Goal: Feedback & Contribution: Leave review/rating

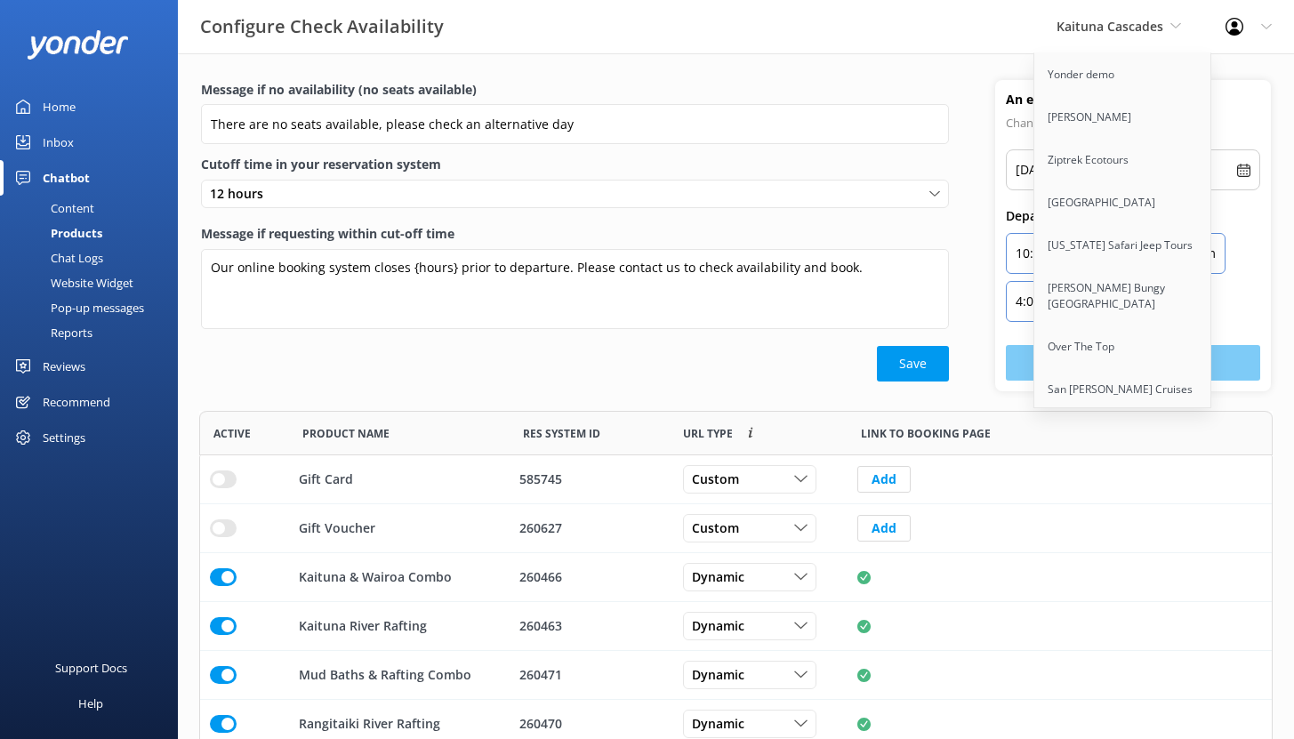
scroll to position [374, 1060]
click at [72, 105] on div "Home" at bounding box center [59, 107] width 33 height 36
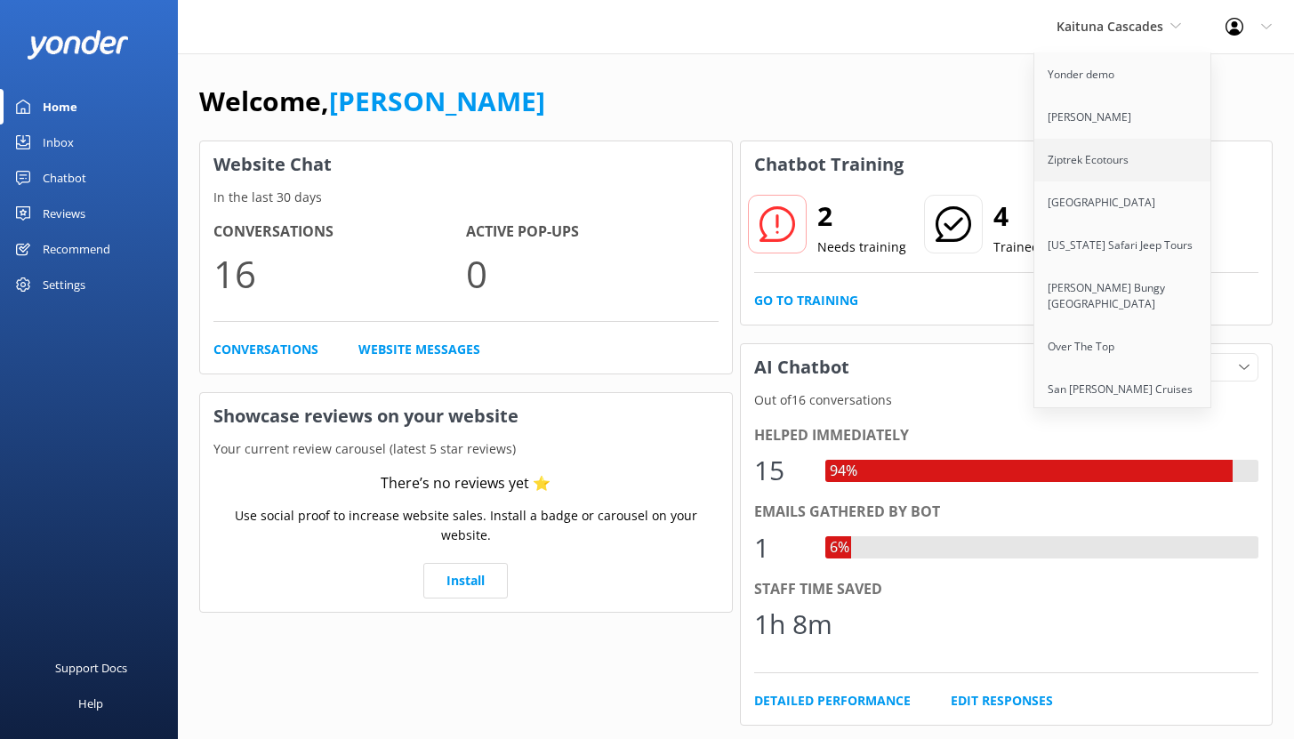
click at [1136, 156] on link "Ziptrek Ecotours" at bounding box center [1123, 160] width 178 height 43
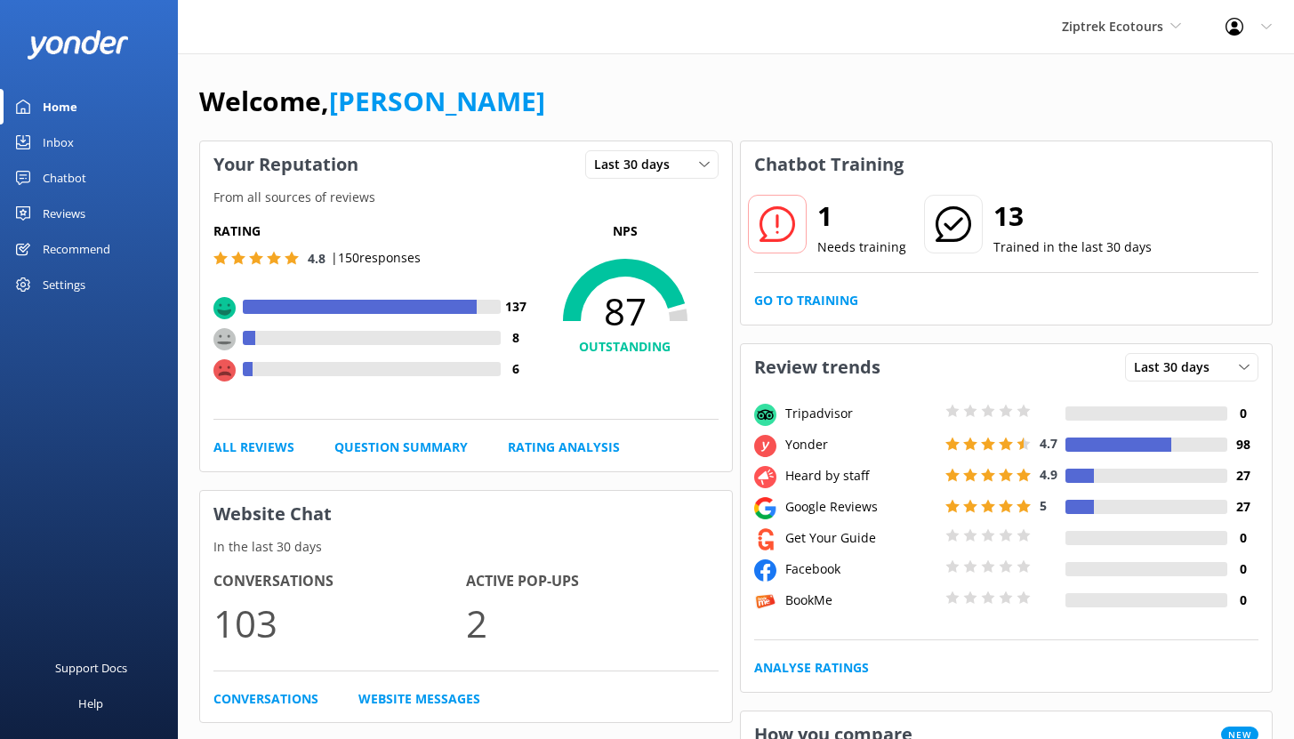
click at [73, 175] on div "Chatbot" at bounding box center [65, 178] width 44 height 36
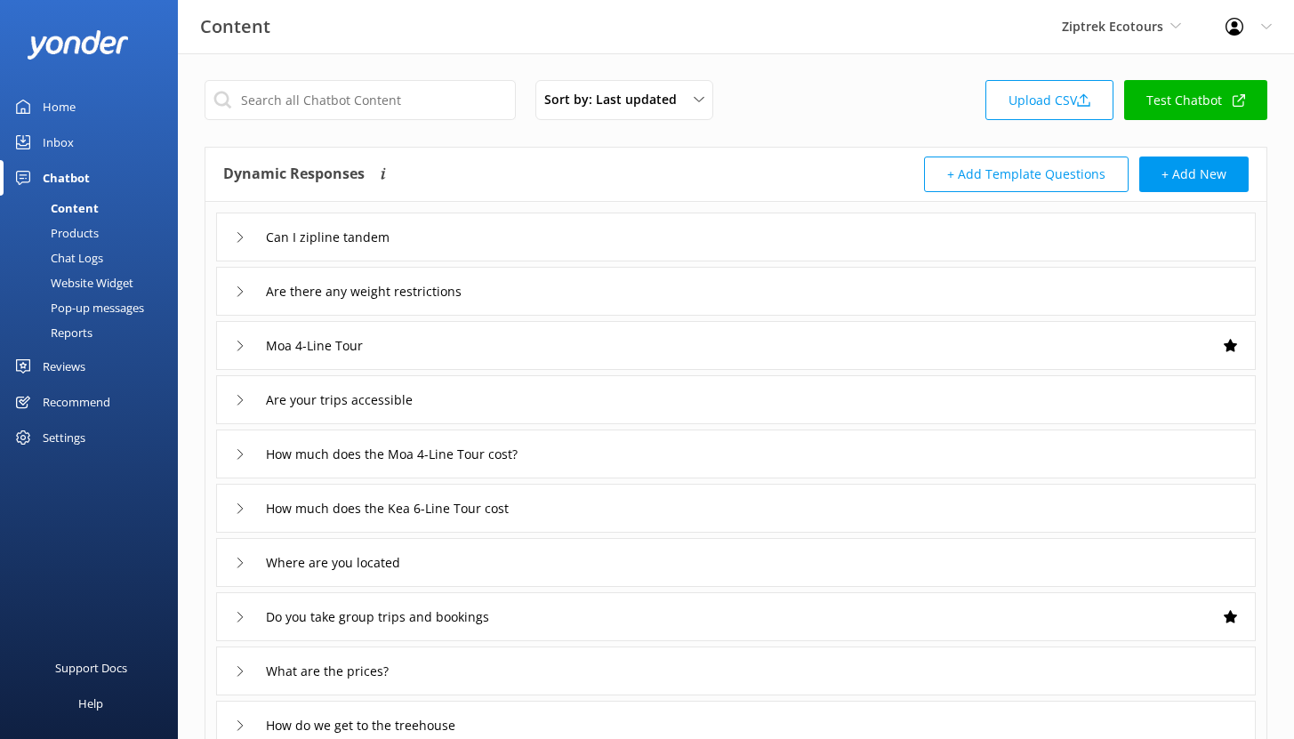
click at [80, 332] on div "Reports" at bounding box center [52, 332] width 82 height 25
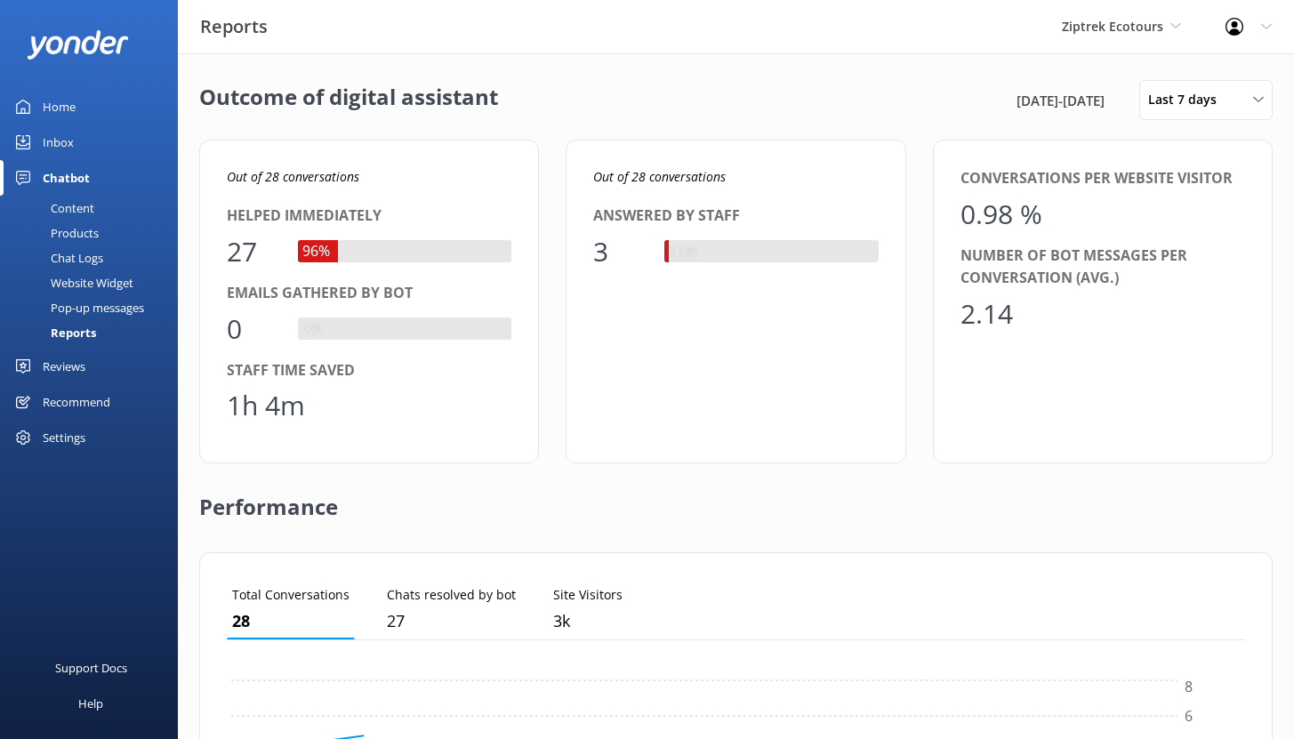
scroll to position [165, 1005]
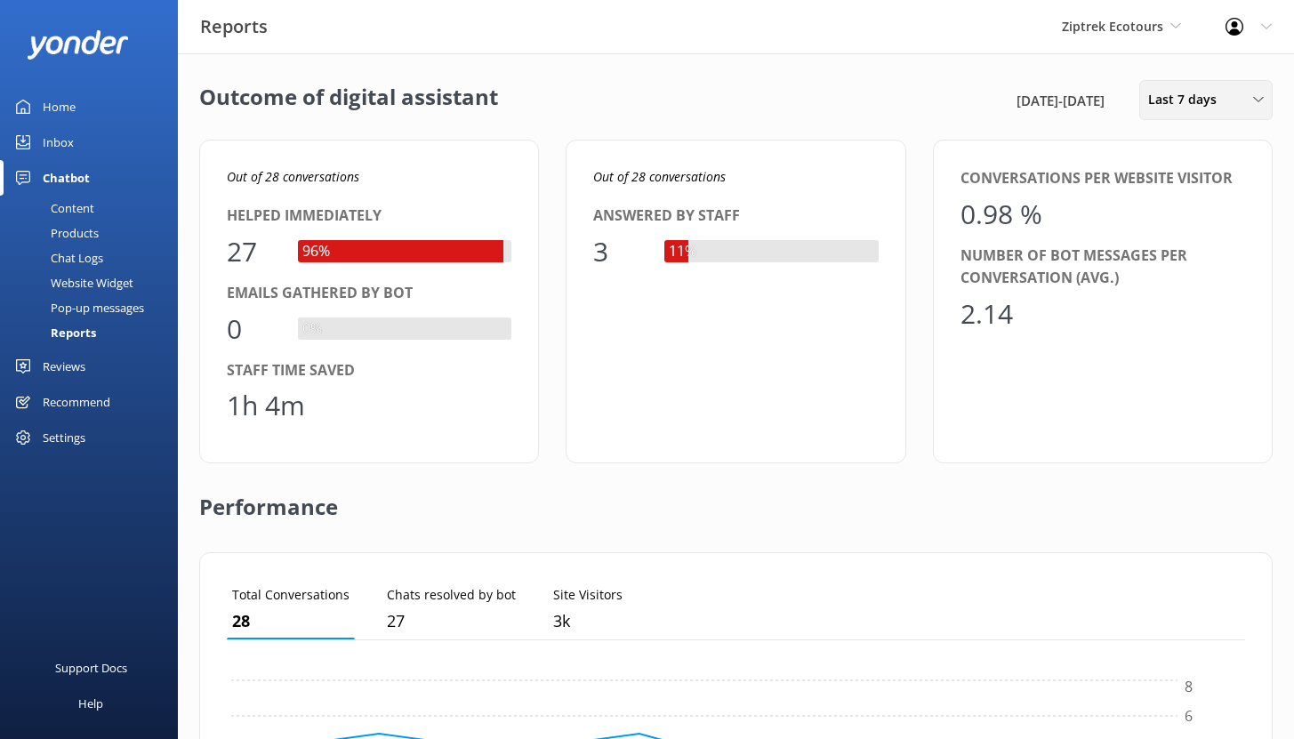
click at [1194, 103] on span "Last 7 days" at bounding box center [1187, 100] width 79 height 20
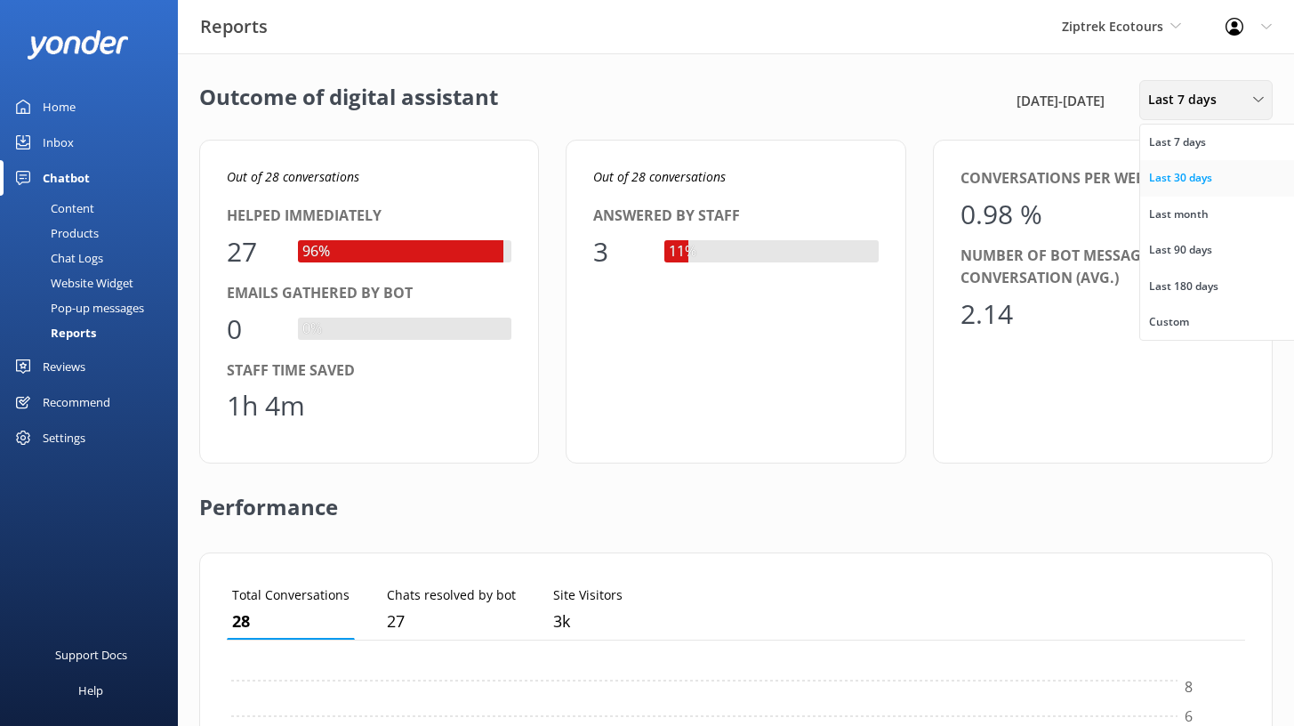
click at [1176, 182] on div "Last 30 days" at bounding box center [1180, 178] width 63 height 18
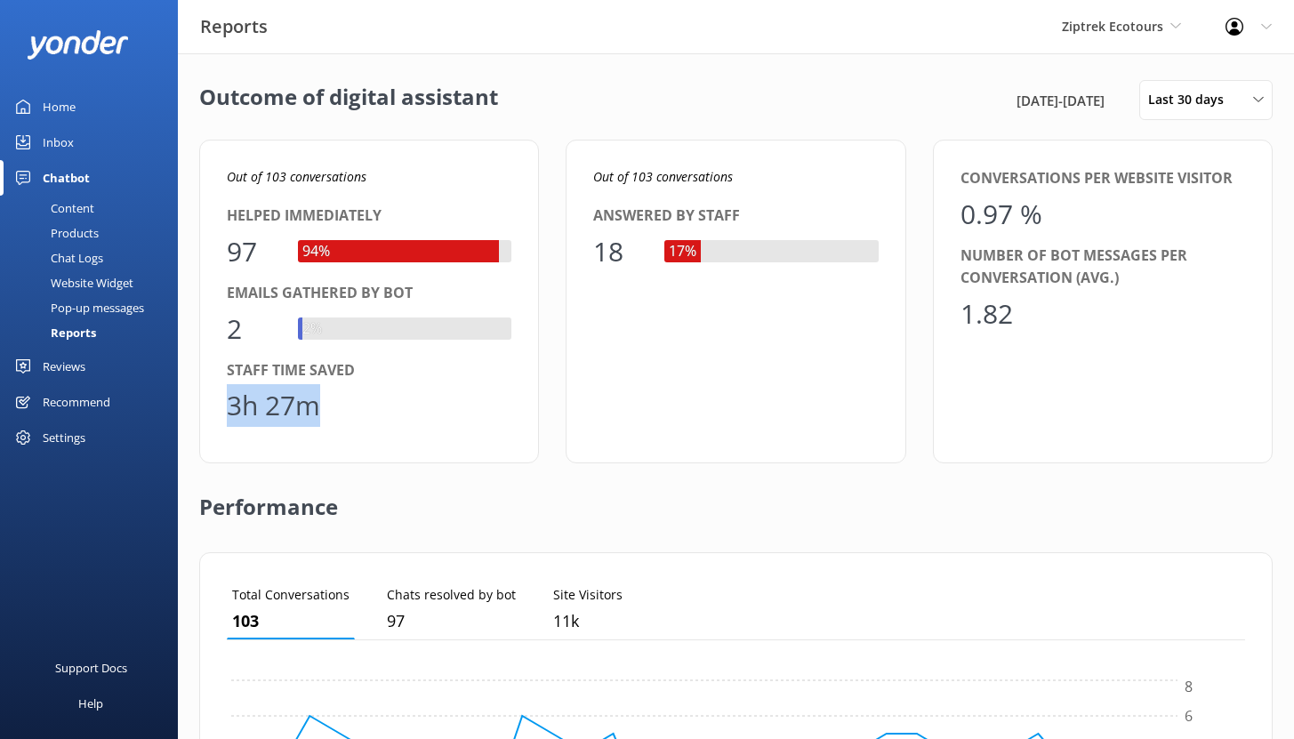
drag, startPoint x: 229, startPoint y: 405, endPoint x: 325, endPoint y: 408, distance: 97.0
click at [325, 408] on div "3h 27m" at bounding box center [369, 405] width 285 height 43
click at [384, 286] on div "Emails gathered by bot" at bounding box center [369, 293] width 285 height 23
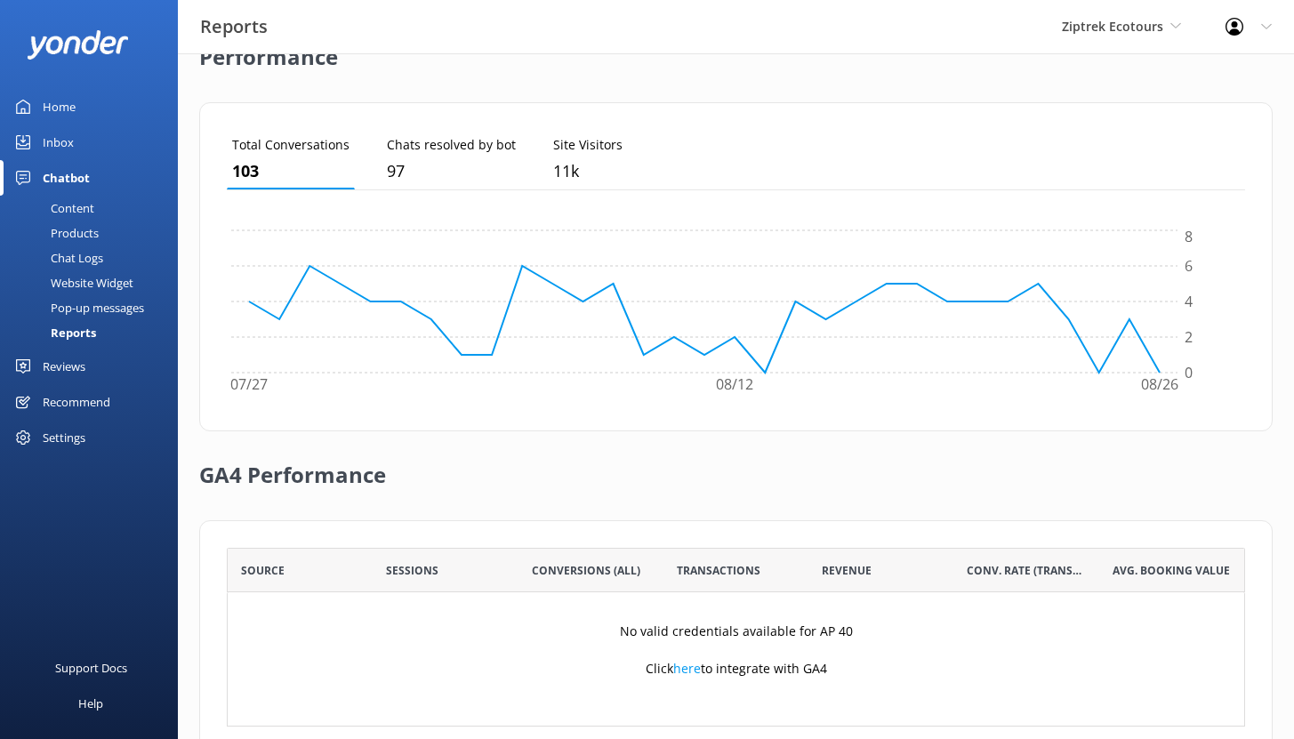
scroll to position [501, 0]
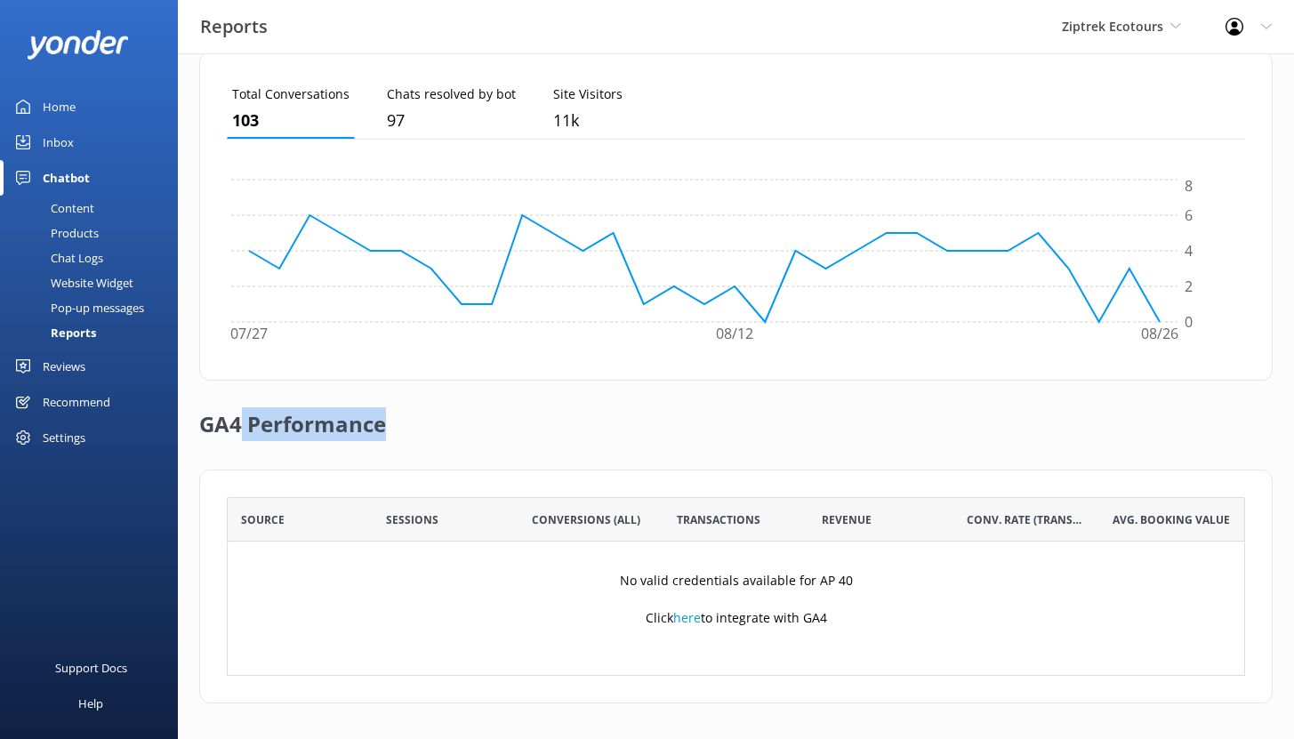
drag, startPoint x: 404, startPoint y: 431, endPoint x: 235, endPoint y: 431, distance: 169.0
click at [235, 431] on div "GA4 Performance" at bounding box center [735, 425] width 1073 height 89
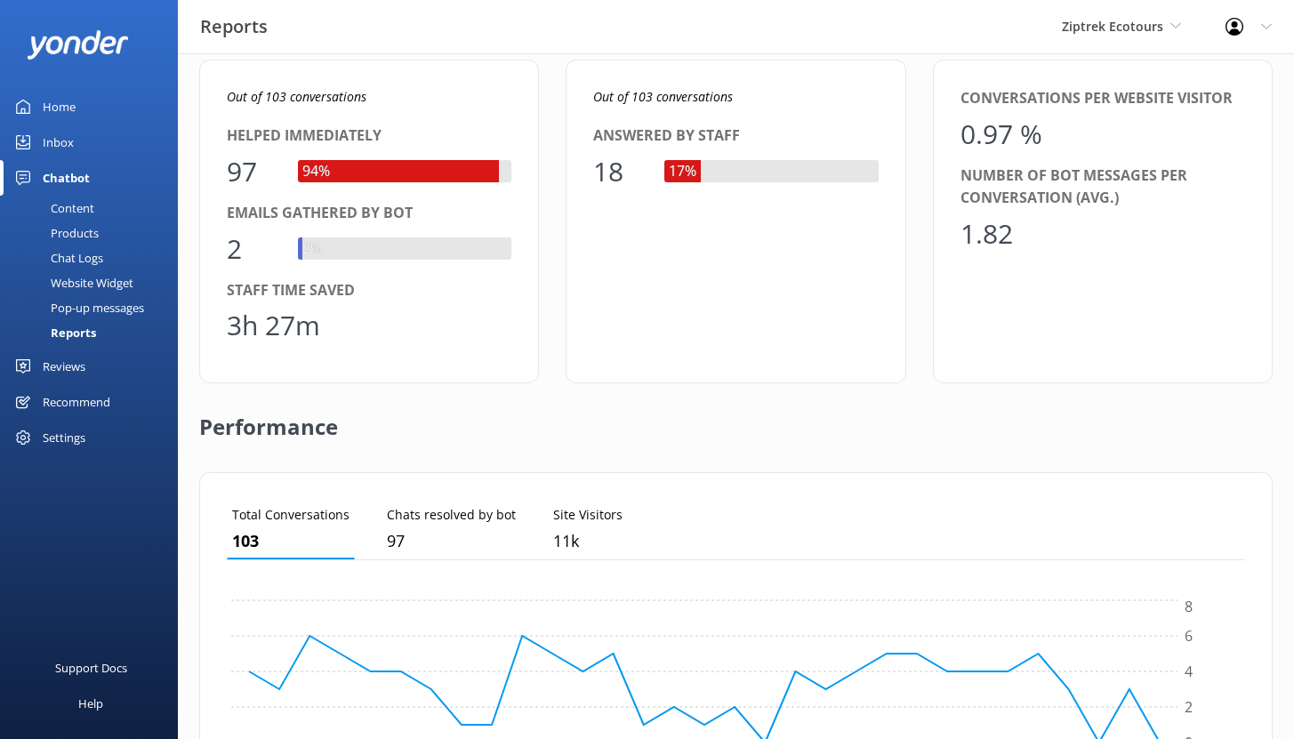
scroll to position [0, 0]
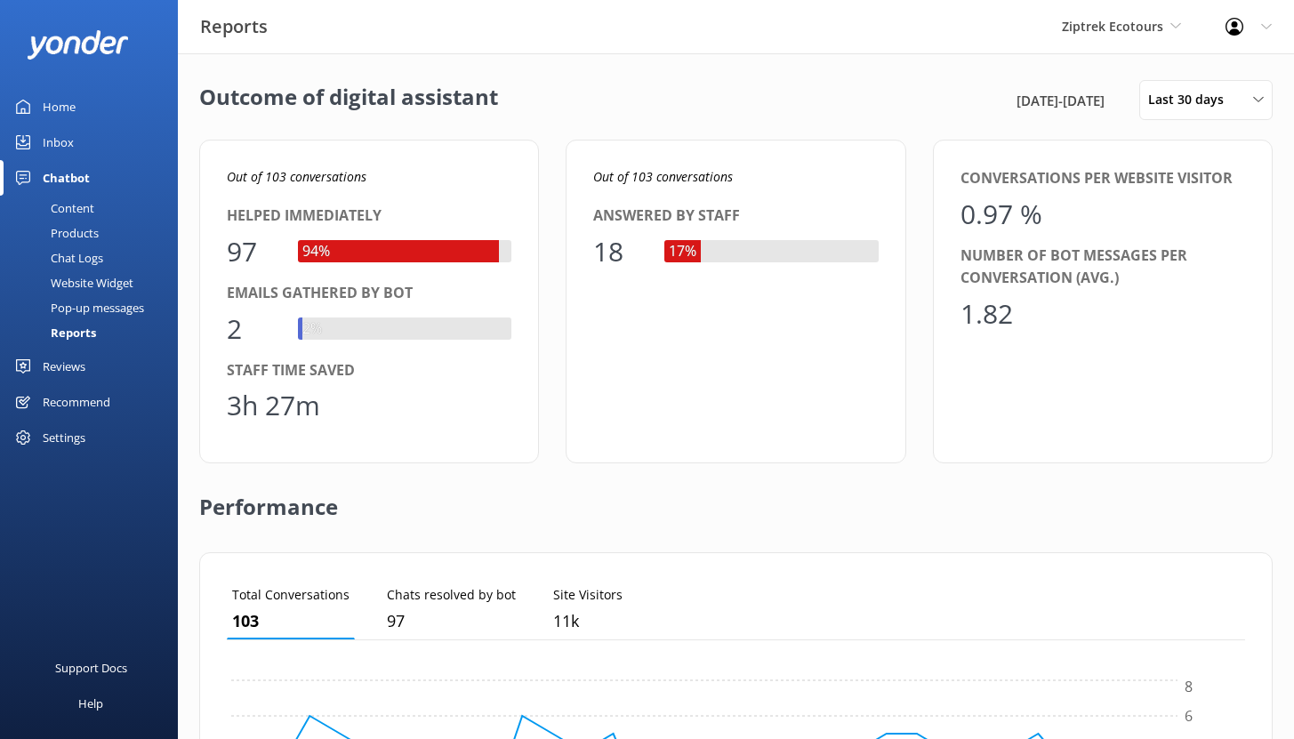
click at [58, 367] on div "Reviews" at bounding box center [64, 367] width 43 height 36
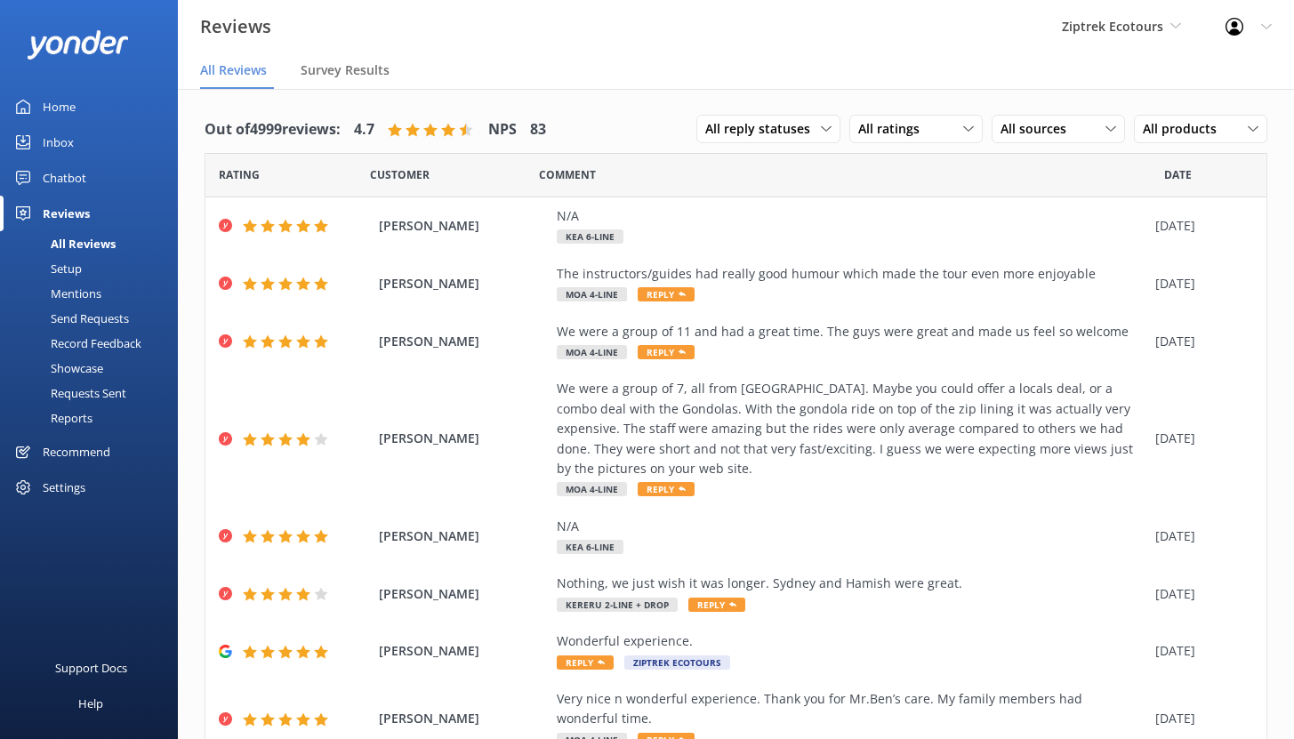
click at [65, 270] on div "Setup" at bounding box center [46, 268] width 71 height 25
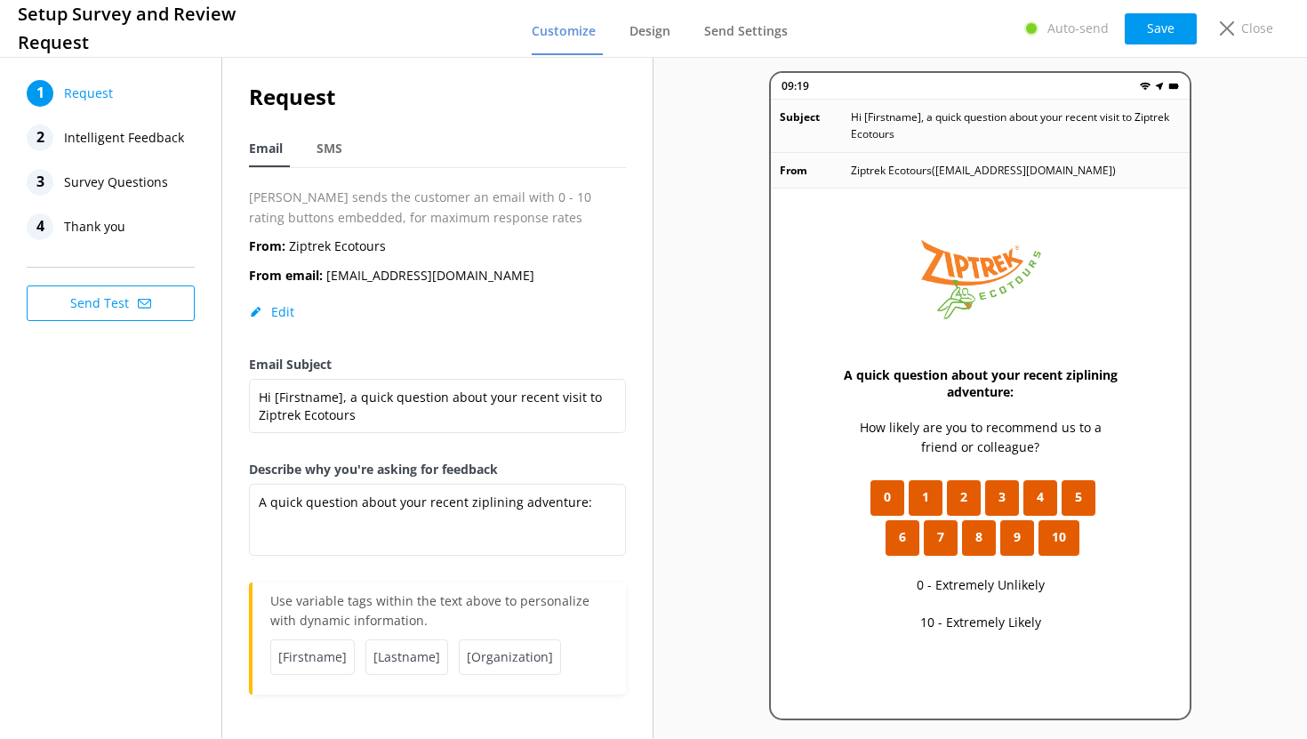
click at [82, 138] on span "Intelligent Feedback" at bounding box center [124, 137] width 120 height 27
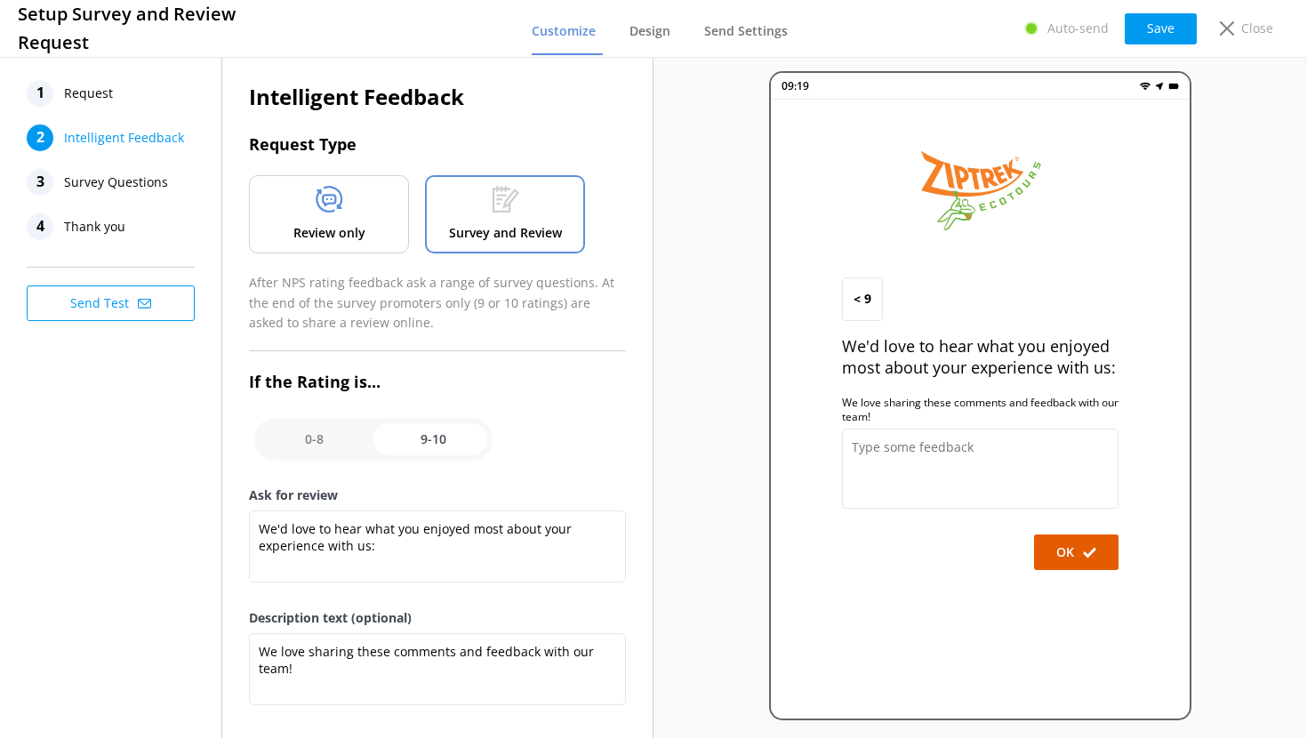
click at [323, 238] on p "Review only" at bounding box center [329, 233] width 72 height 20
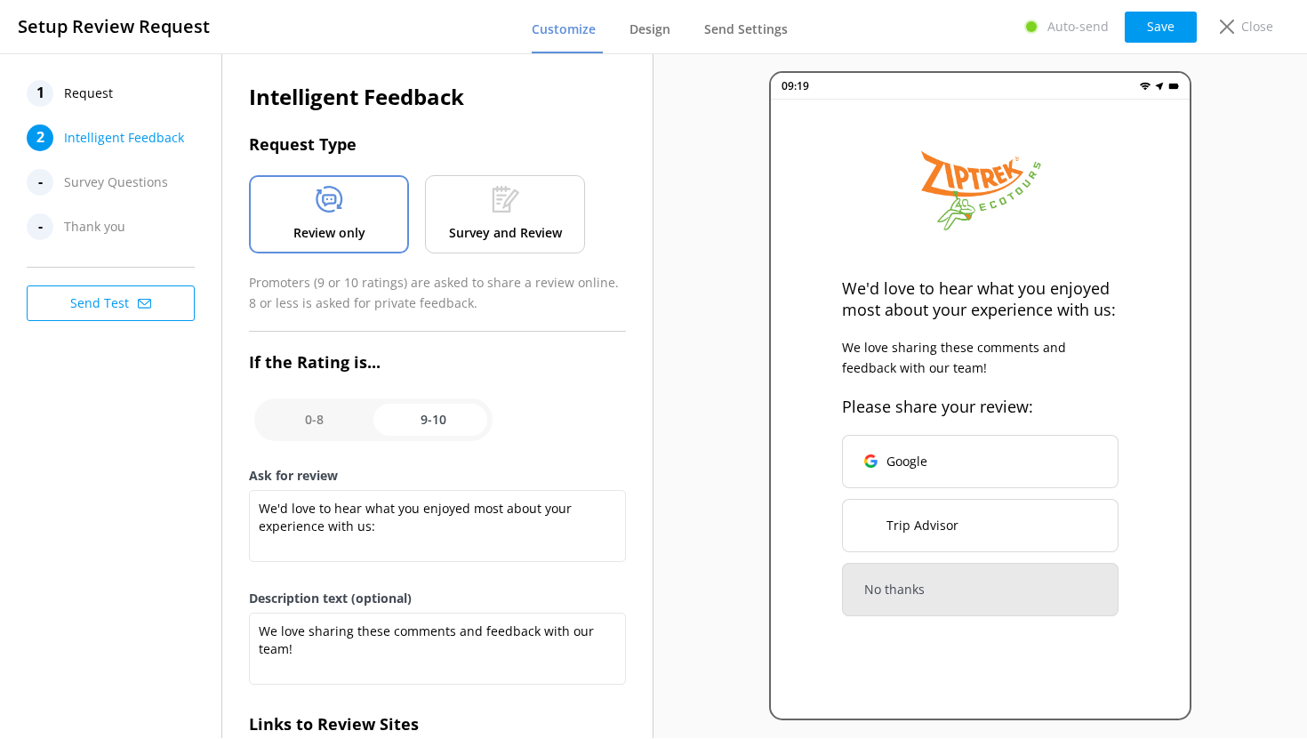
click at [305, 428] on input "checkbox" at bounding box center [373, 419] width 238 height 43
checkbox input "false"
type textarea "What could have made your experience with us more enjoyable?"
type textarea "Your feedback is important to help us improve"
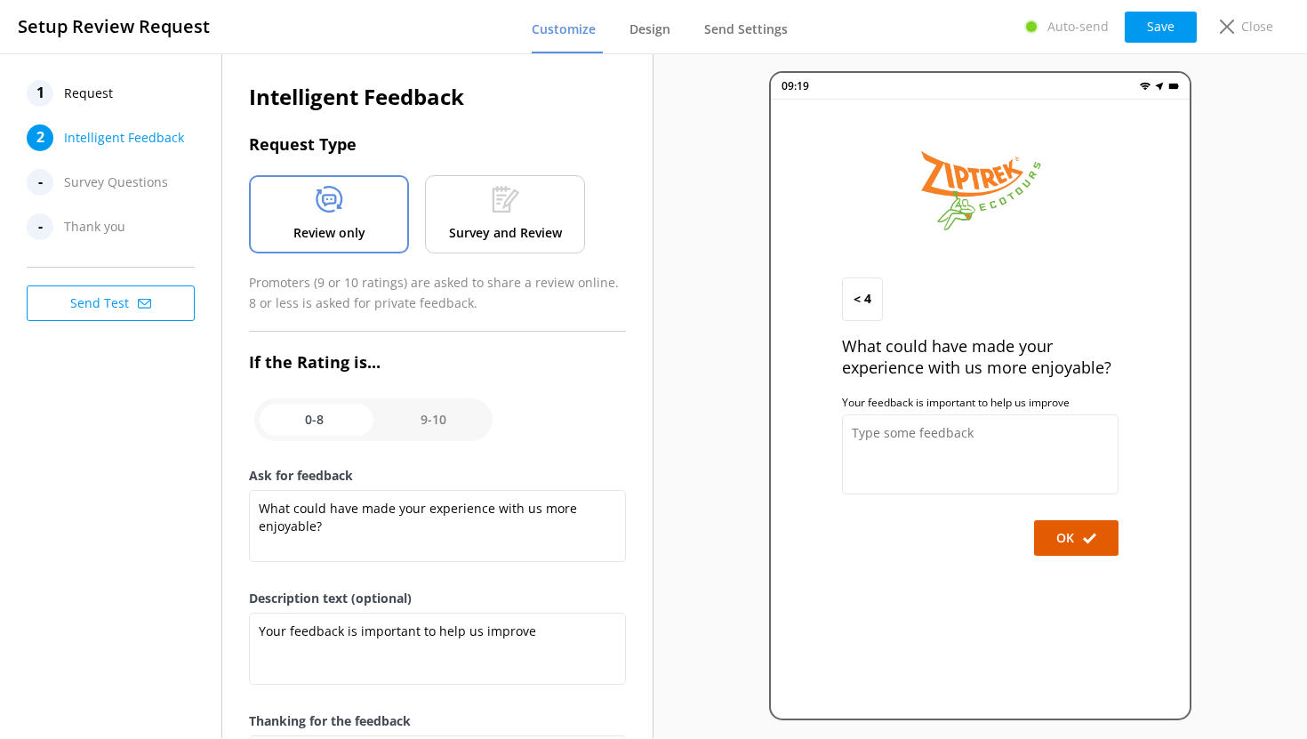
click at [79, 100] on span "Request" at bounding box center [88, 93] width 49 height 27
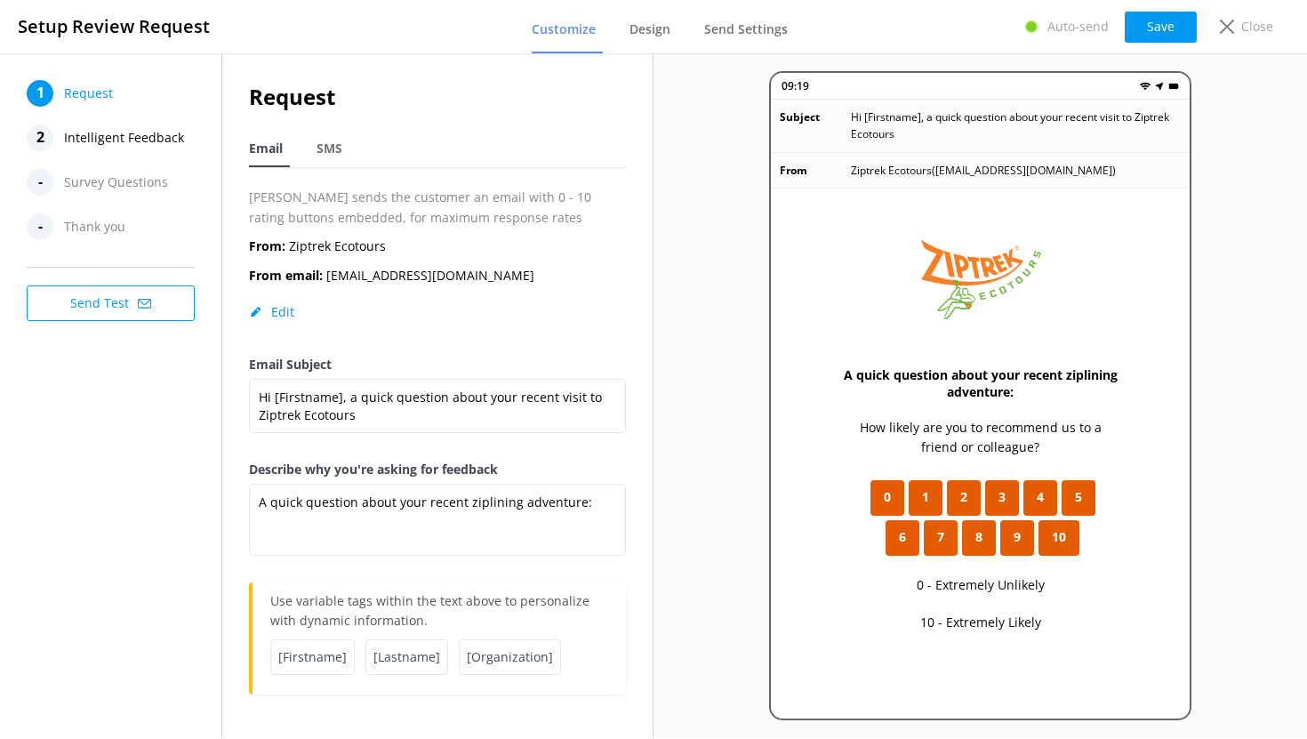
click at [132, 136] on span "Intelligent Feedback" at bounding box center [124, 137] width 120 height 27
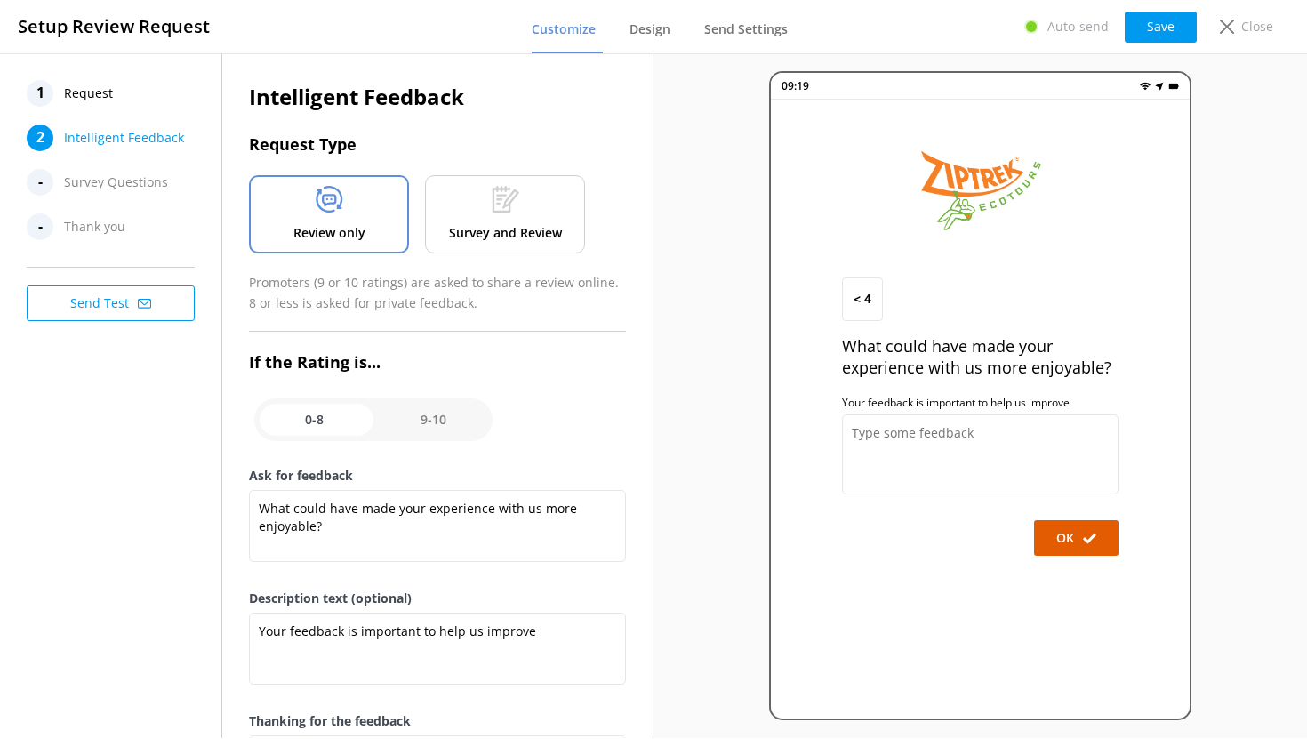
click at [415, 422] on input "checkbox" at bounding box center [373, 419] width 238 height 43
checkbox input "true"
type textarea "We'd love to hear what you enjoyed most about your experience with us:"
type textarea "We love sharing these comments and feedback with our team!"
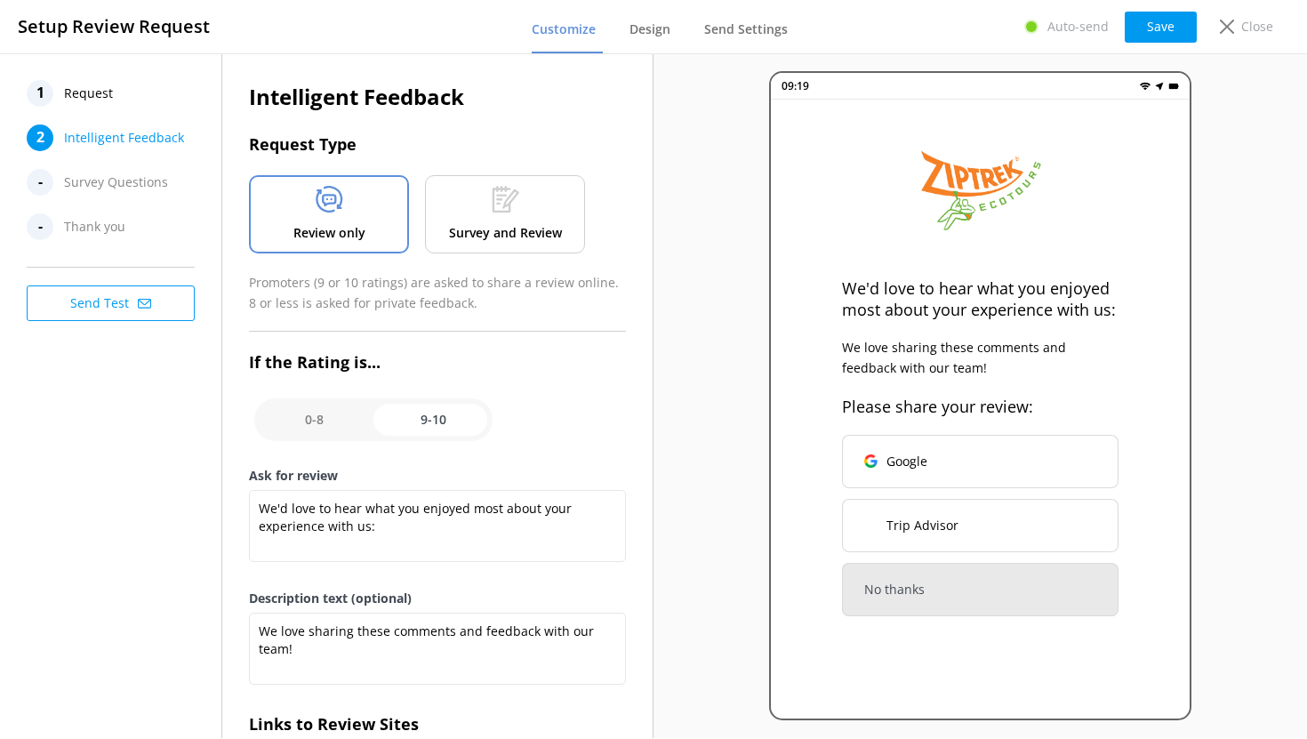
click at [313, 421] on input "checkbox" at bounding box center [373, 419] width 238 height 43
checkbox input "false"
type textarea "What could have made your experience with us more enjoyable?"
type textarea "Your feedback is important to help us improve"
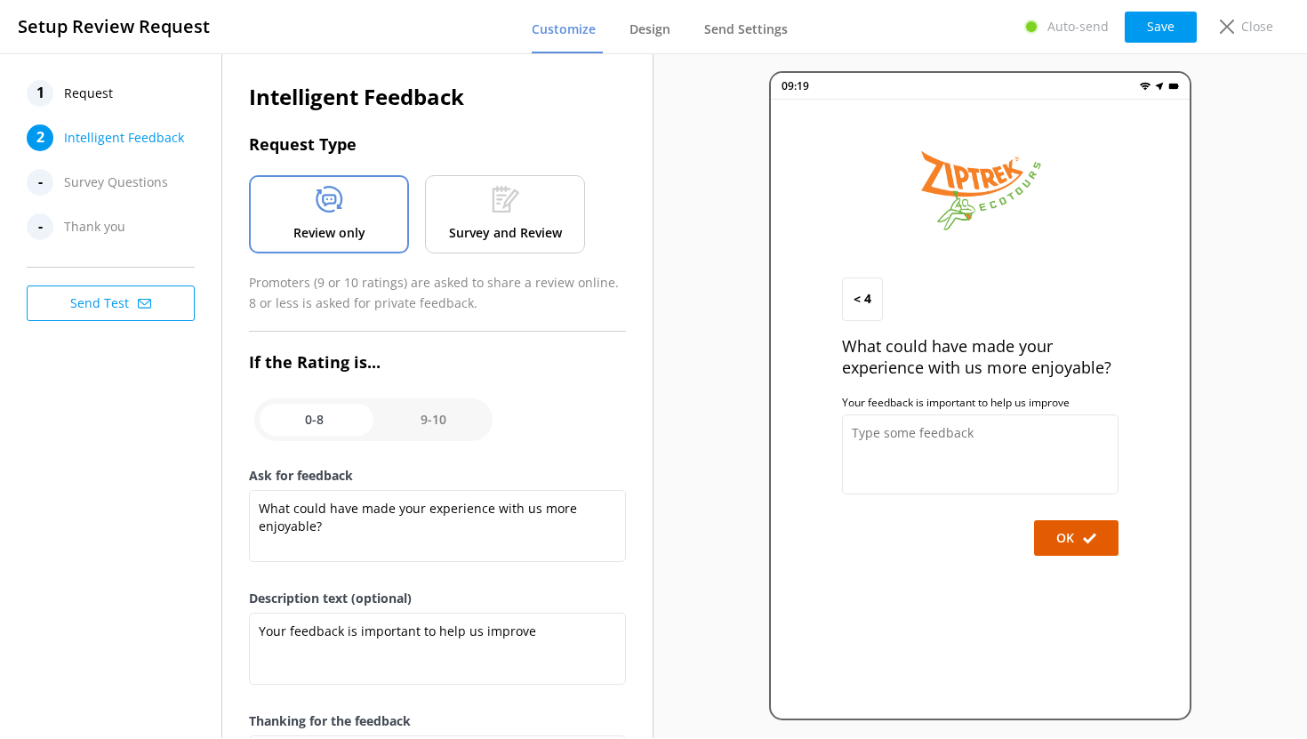
click at [430, 421] on input "checkbox" at bounding box center [373, 419] width 238 height 43
checkbox input "true"
type textarea "We'd love to hear what you enjoyed most about your experience with us:"
type textarea "We love sharing these comments and feedback with our team!"
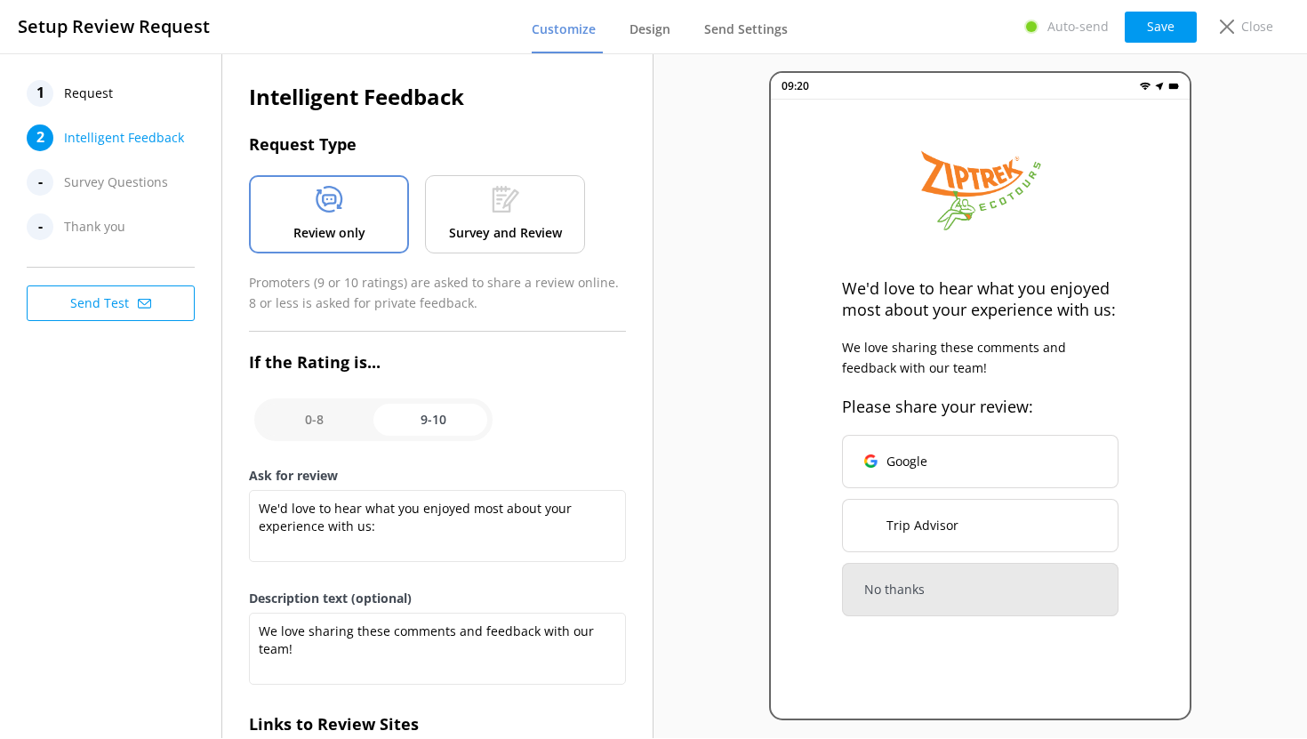
click at [291, 422] on input "checkbox" at bounding box center [373, 419] width 238 height 43
checkbox input "false"
type textarea "What could have made your experience with us more enjoyable?"
type textarea "Your feedback is important to help us improve"
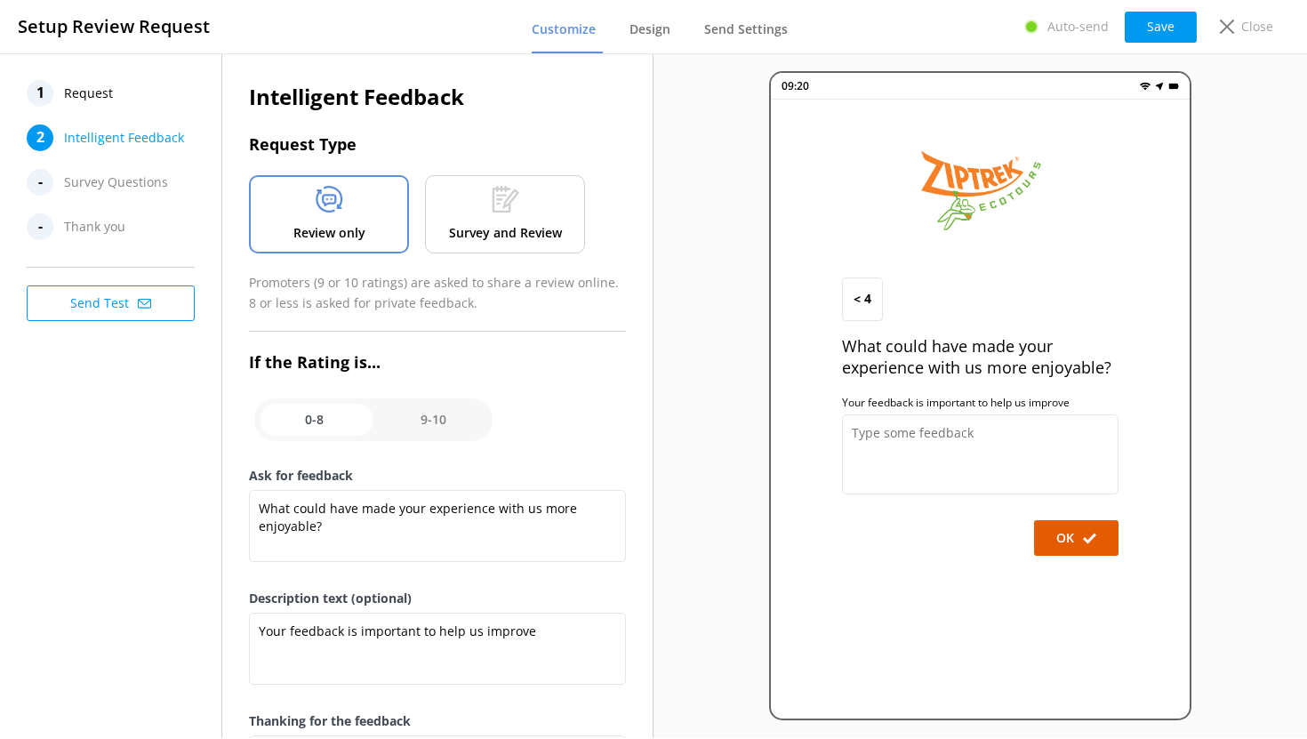
click at [429, 414] on input "checkbox" at bounding box center [373, 419] width 238 height 43
checkbox input "true"
type textarea "We'd love to hear what you enjoyed most about your experience with us:"
type textarea "We love sharing these comments and feedback with our team!"
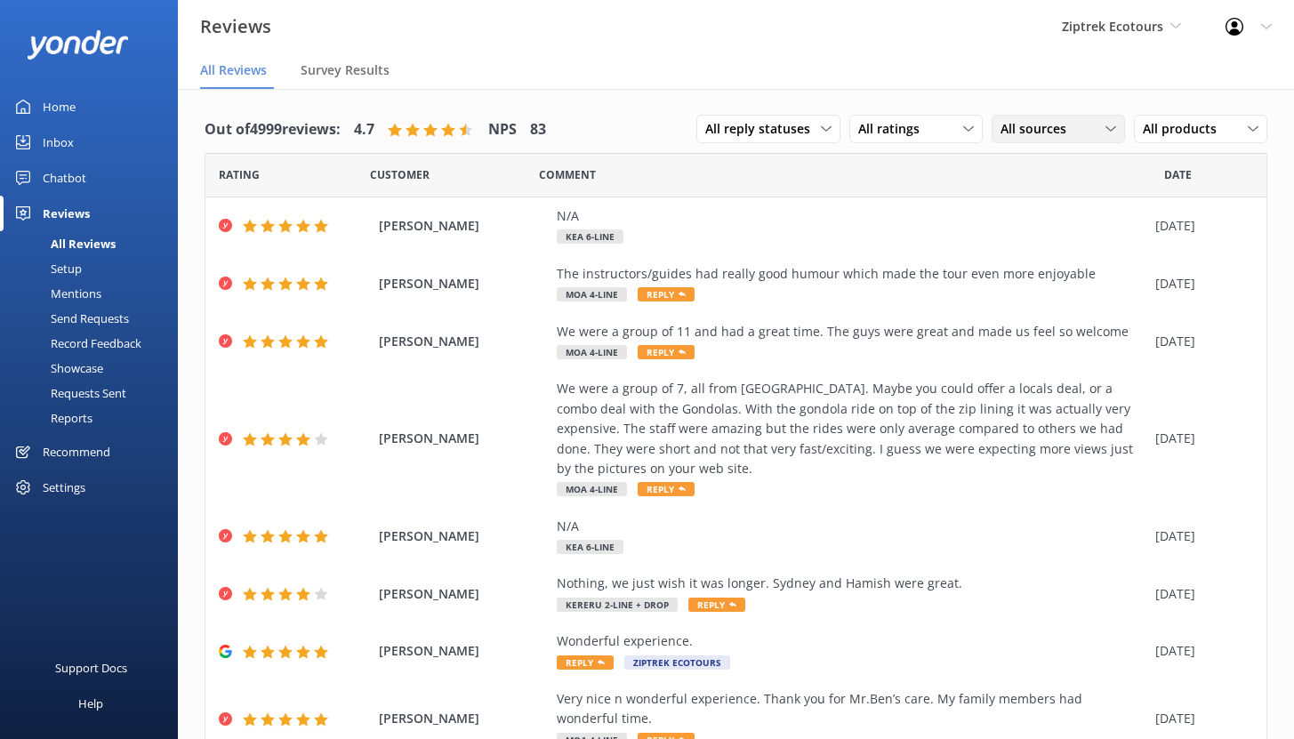
click at [1013, 131] on span "All sources" at bounding box center [1038, 129] width 76 height 20
click at [792, 129] on span "All reply statuses" at bounding box center [763, 129] width 116 height 20
click at [758, 203] on div "Needs a reply" at bounding box center [740, 202] width 68 height 18
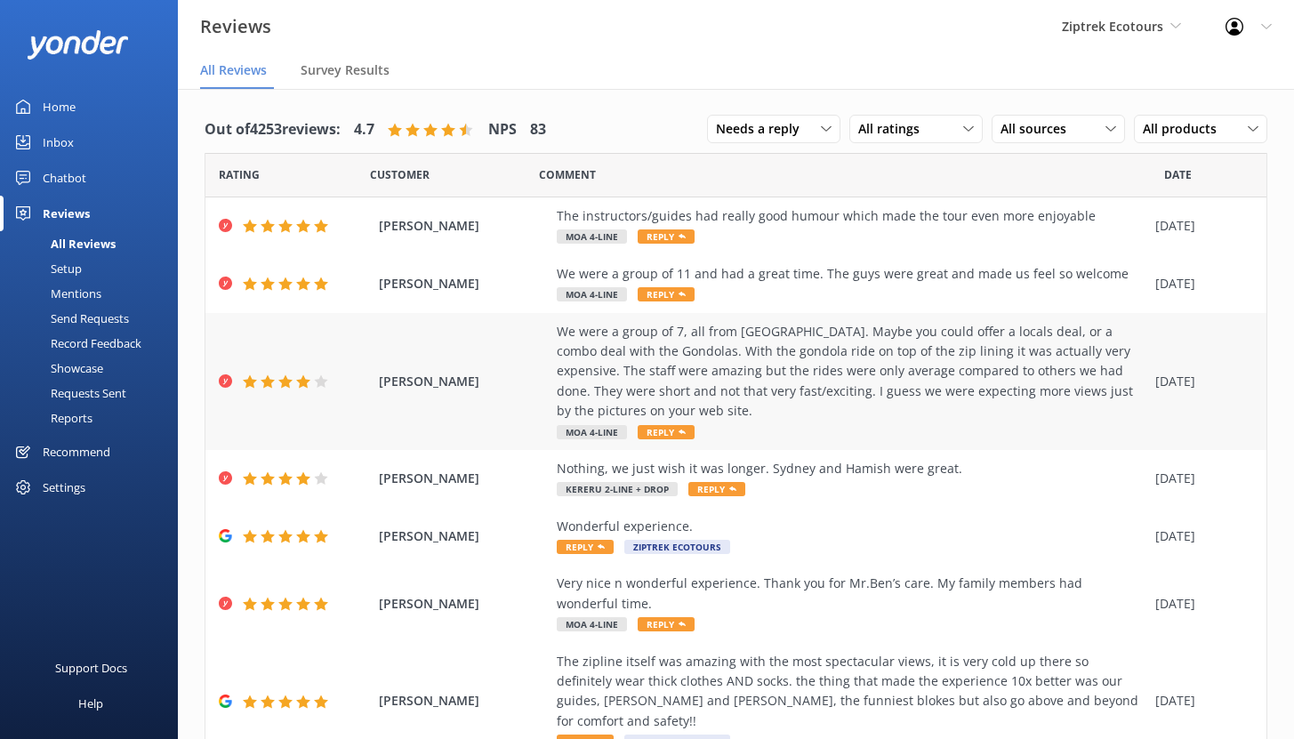
click at [727, 372] on div "We were a group of 7, all from [GEOGRAPHIC_DATA]. Maybe you could offer a local…" at bounding box center [852, 372] width 590 height 100
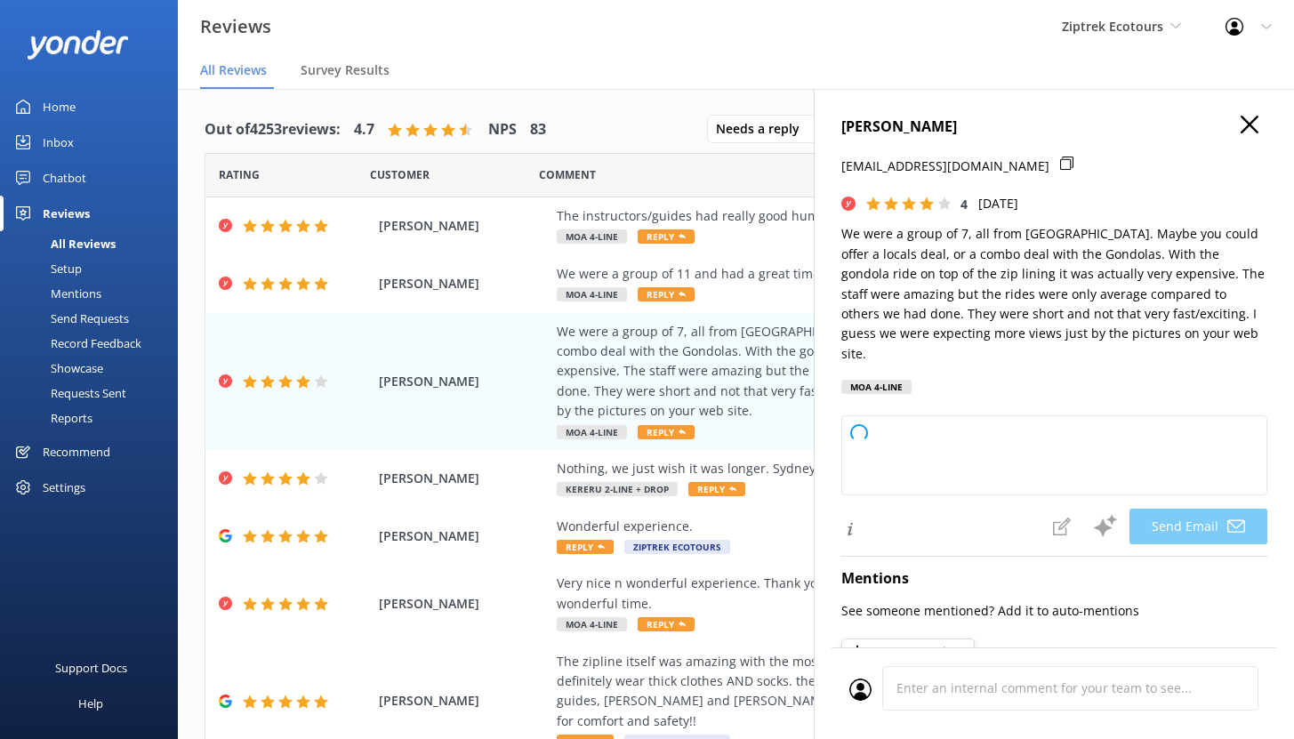
type textarea "Kia ora [PERSON_NAME], Thank you so much for sharing your feedback and for join…"
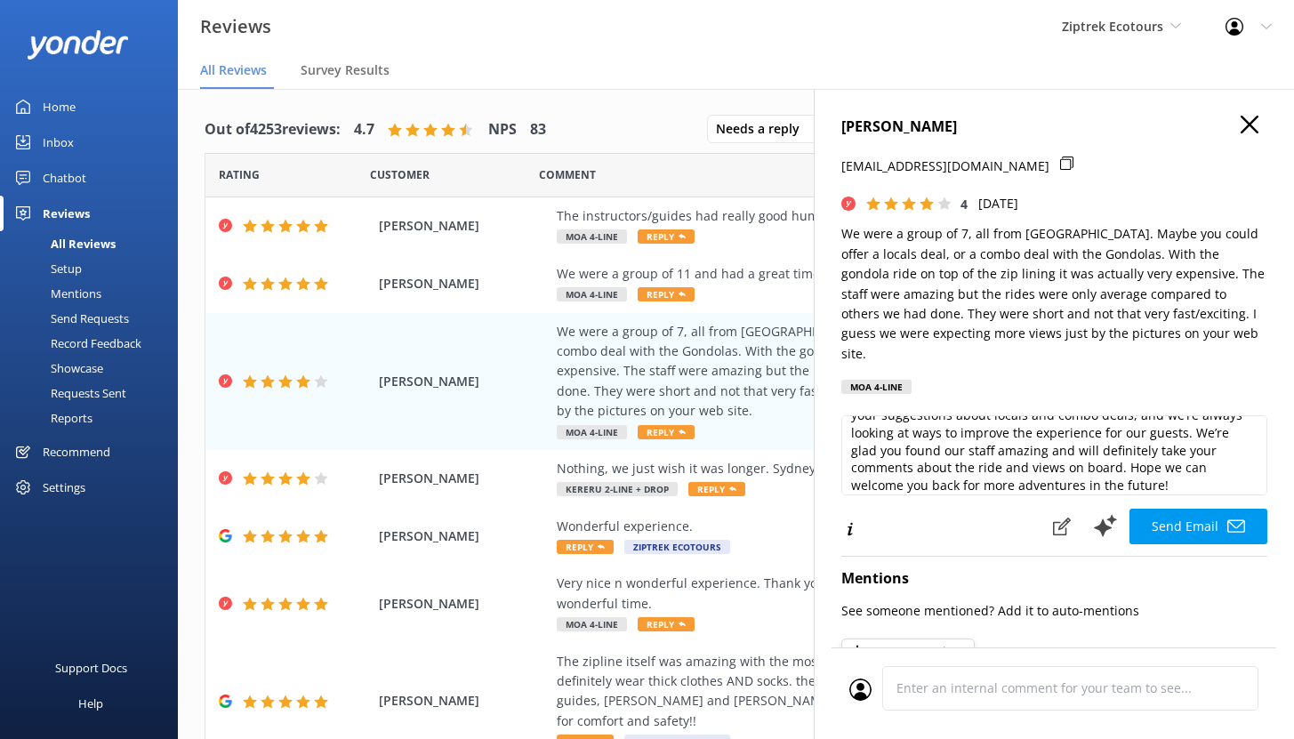
scroll to position [91, 0]
click at [1053, 518] on icon at bounding box center [1062, 527] width 18 height 18
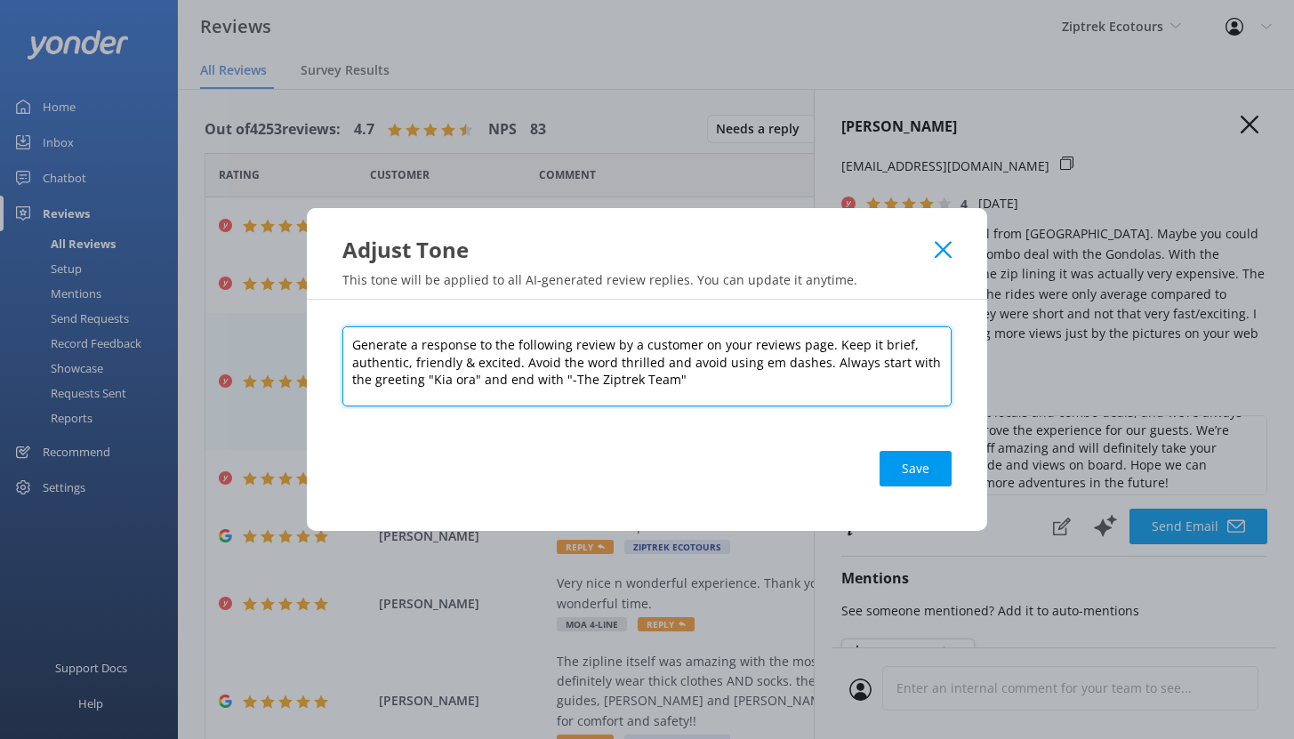
drag, startPoint x: 828, startPoint y: 341, endPoint x: 897, endPoint y: 383, distance: 81.0
click at [897, 383] on textarea "Generate a response to the following review by a customer on your reviews page.…" at bounding box center [646, 366] width 609 height 80
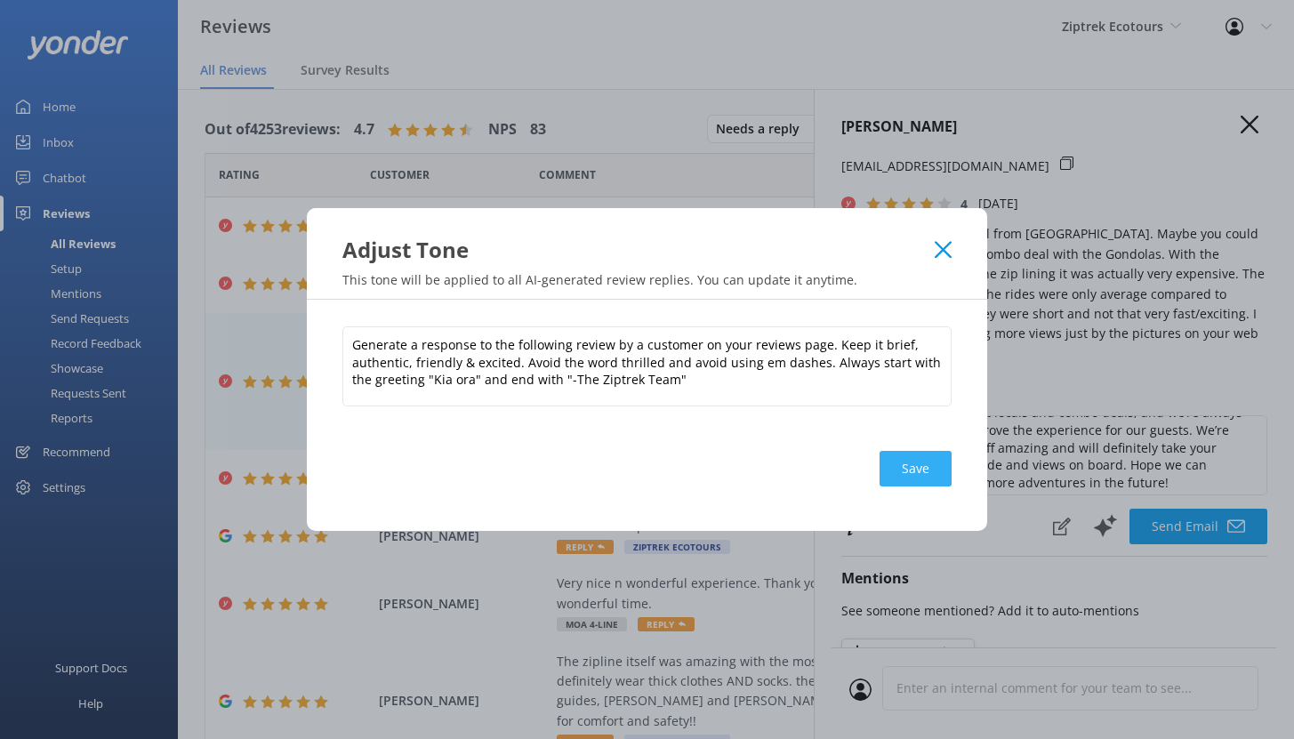
click at [916, 468] on button "Save" at bounding box center [915, 469] width 72 height 36
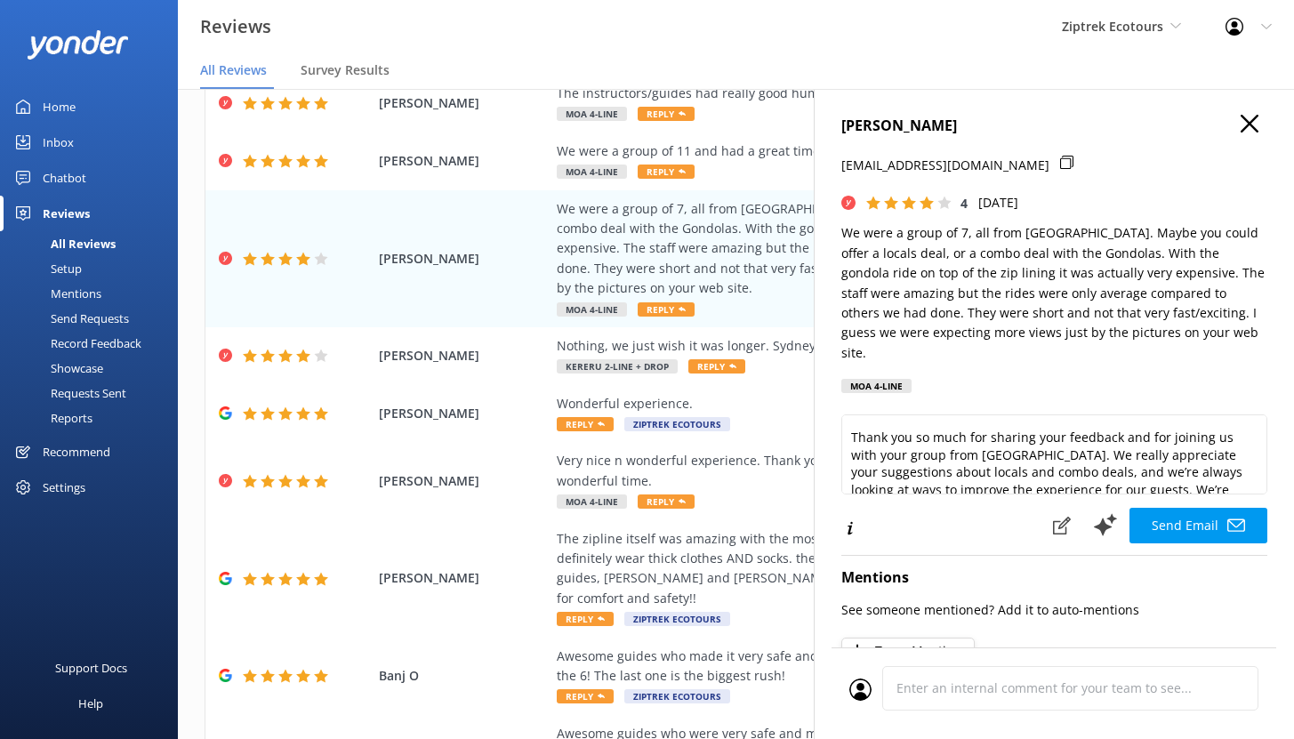
scroll to position [0, 0]
click at [1241, 130] on icon "button" at bounding box center [1250, 125] width 18 height 18
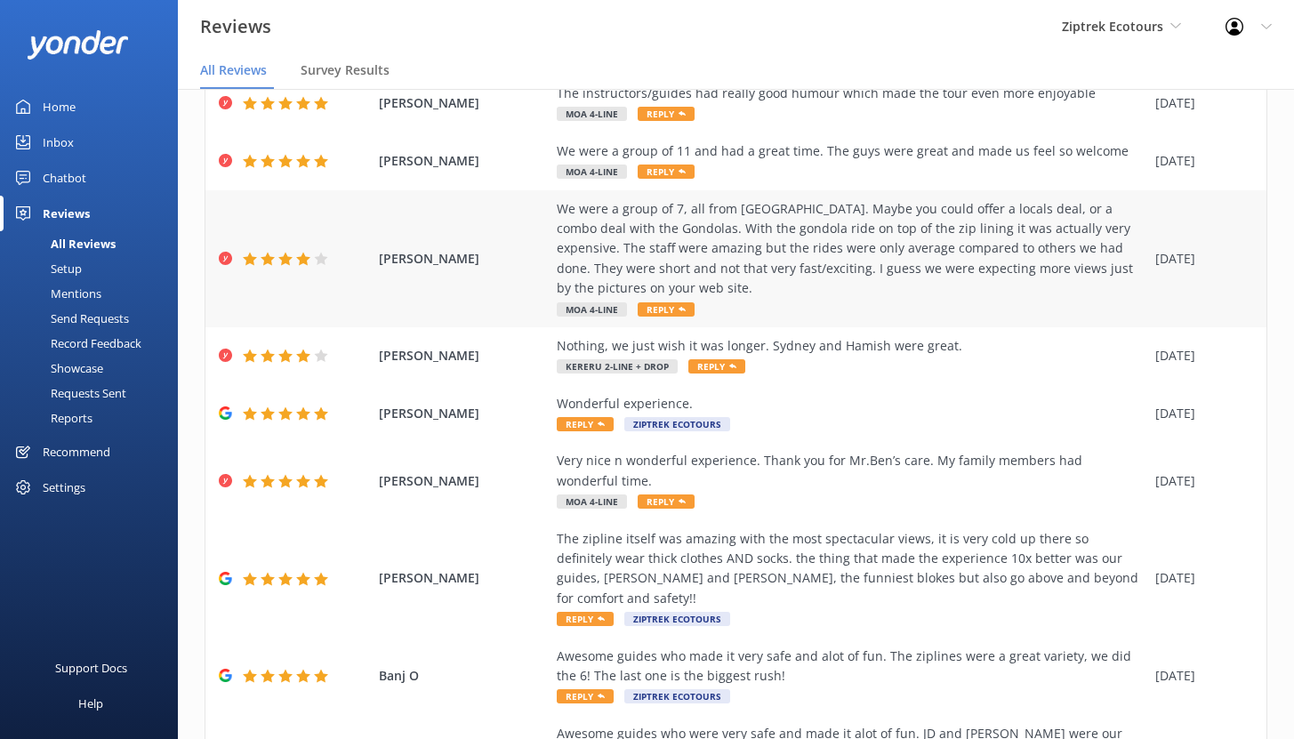
click at [692, 251] on div "We were a group of 7, all from [GEOGRAPHIC_DATA]. Maybe you could offer a local…" at bounding box center [852, 249] width 590 height 100
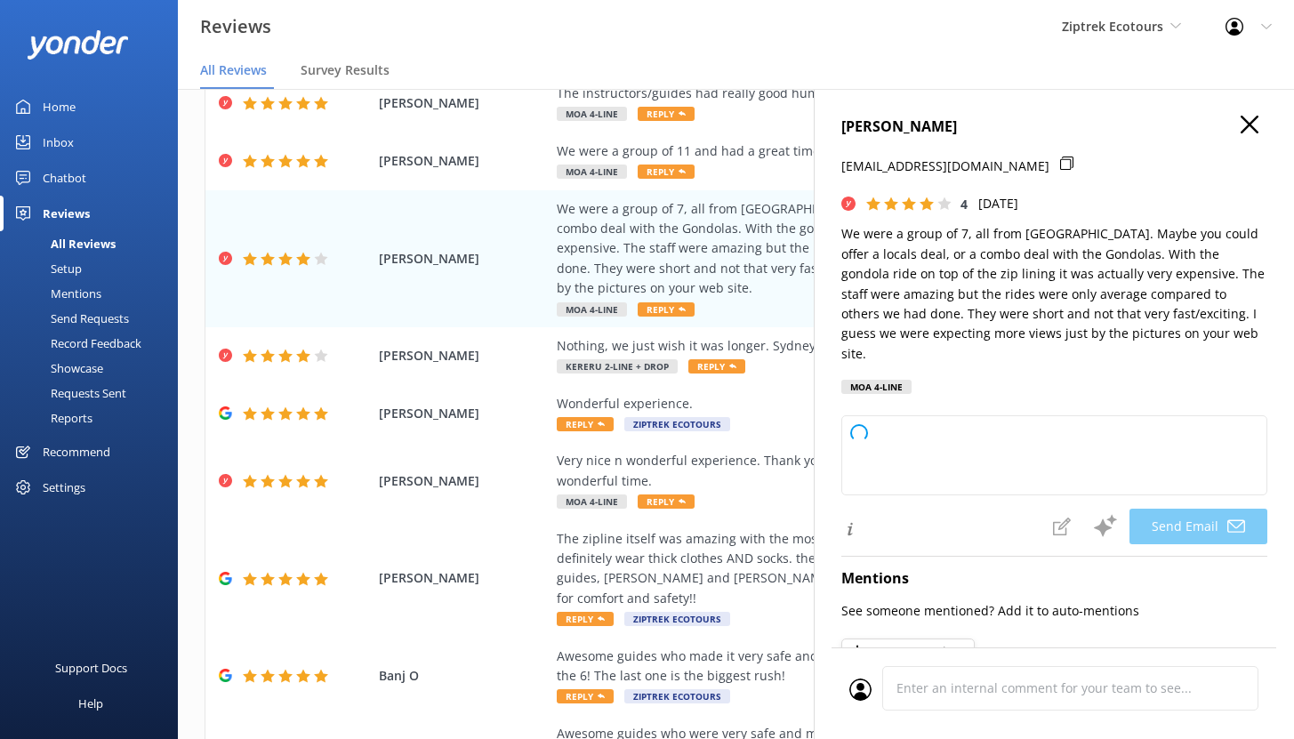
type textarea "Kia ora [PERSON_NAME], Thank you so much for sharing your feedback and for brin…"
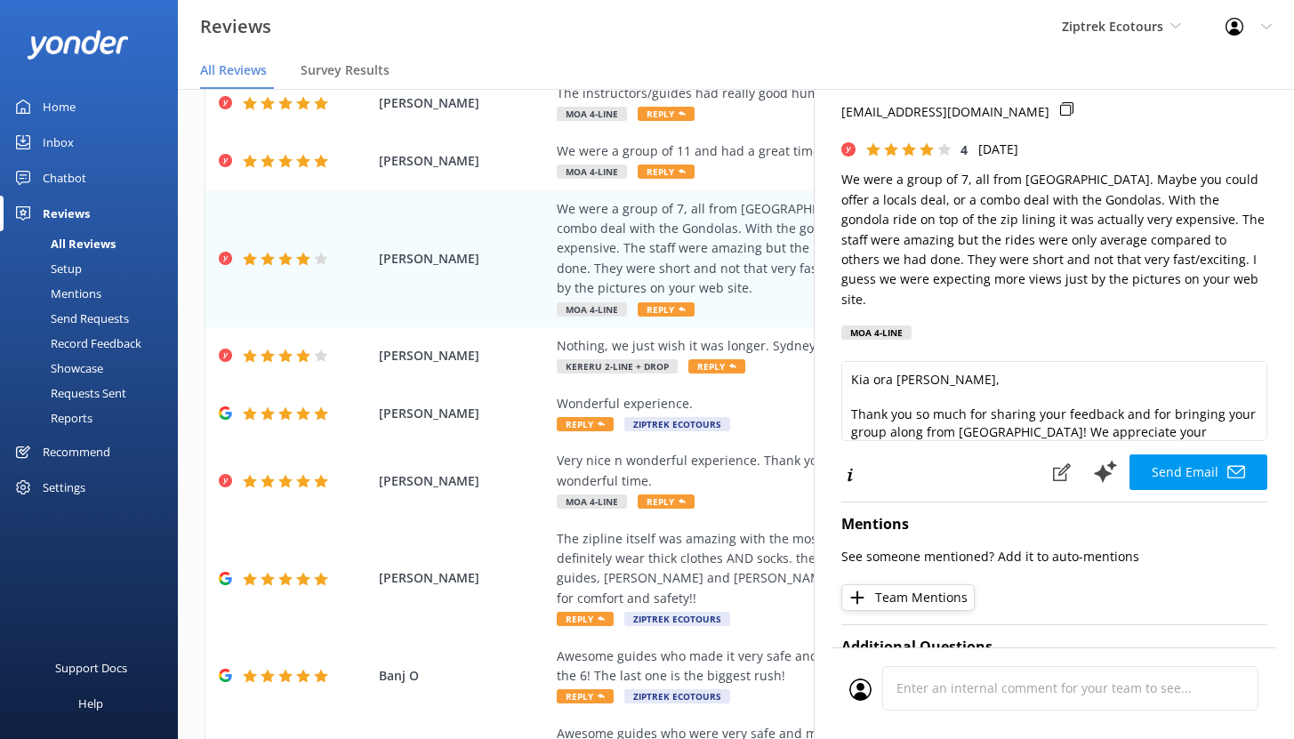
click at [182, 173] on div "Out of 4253 reviews: 4.7 NPS 83 Needs a reply All reply statuses Needs a reply …" at bounding box center [736, 486] width 1116 height 1040
click at [195, 212] on div "Out of 4253 reviews: 4.7 NPS 83 Needs a reply All reply statuses Needs a reply …" at bounding box center [736, 486] width 1116 height 1040
click at [191, 313] on div "Out of 4253 reviews: 4.7 NPS 83 Needs a reply All reply statuses Needs a reply …" at bounding box center [736, 486] width 1116 height 1040
click at [945, 71] on nav "All Reviews Survey Results" at bounding box center [736, 71] width 1116 height 36
click at [83, 287] on div "Mentions" at bounding box center [56, 293] width 91 height 25
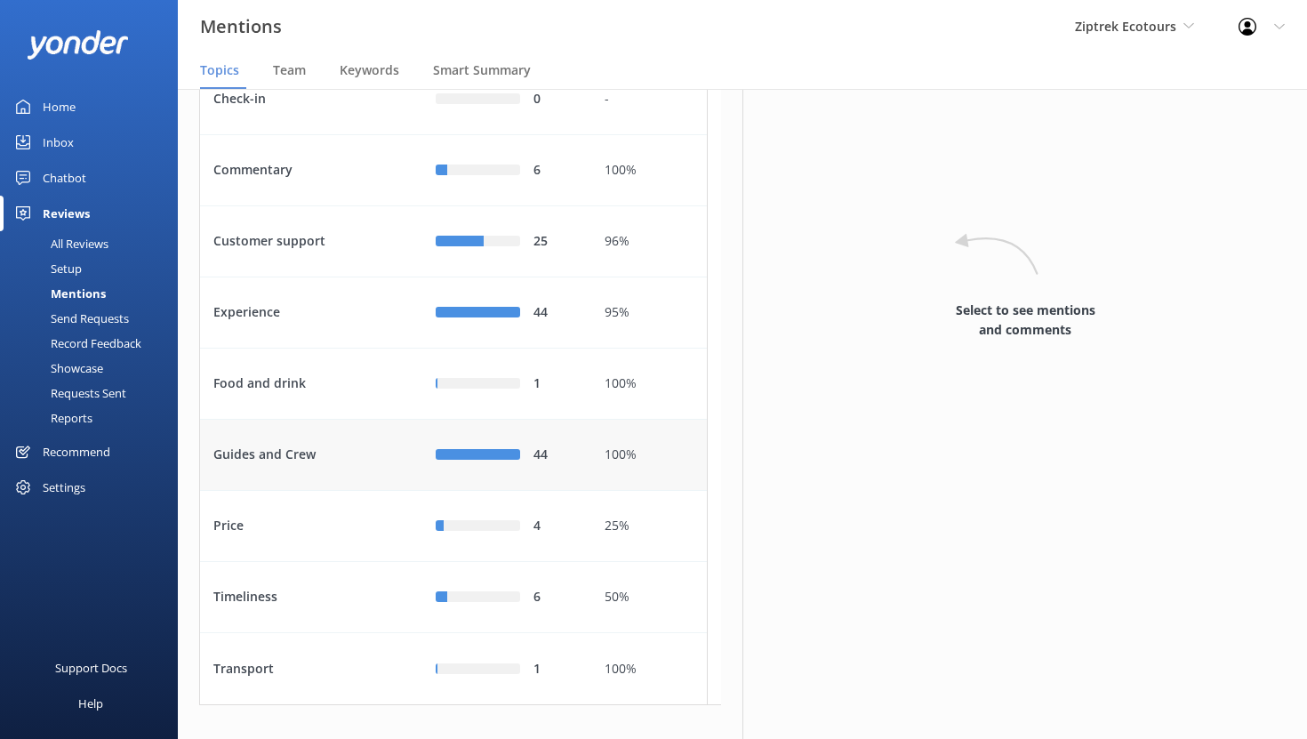
scroll to position [128, 0]
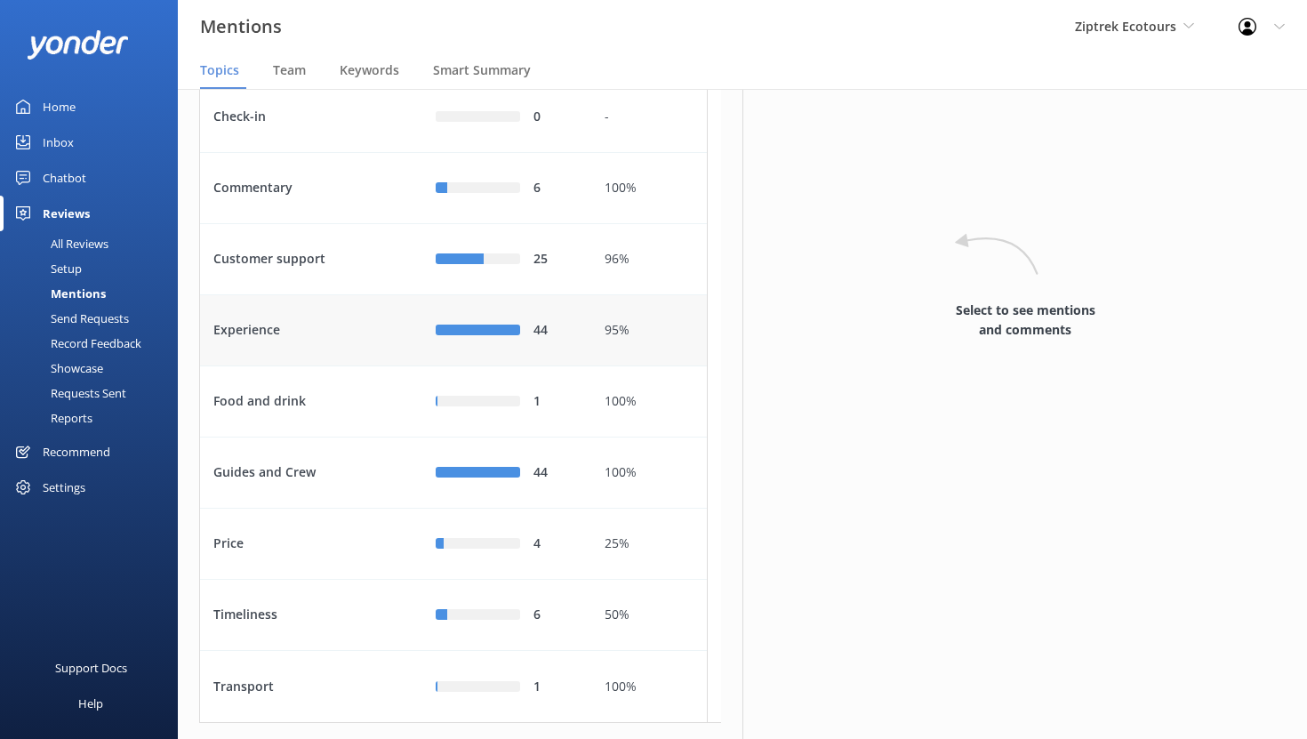
click at [360, 366] on div "Experience" at bounding box center [311, 330] width 222 height 71
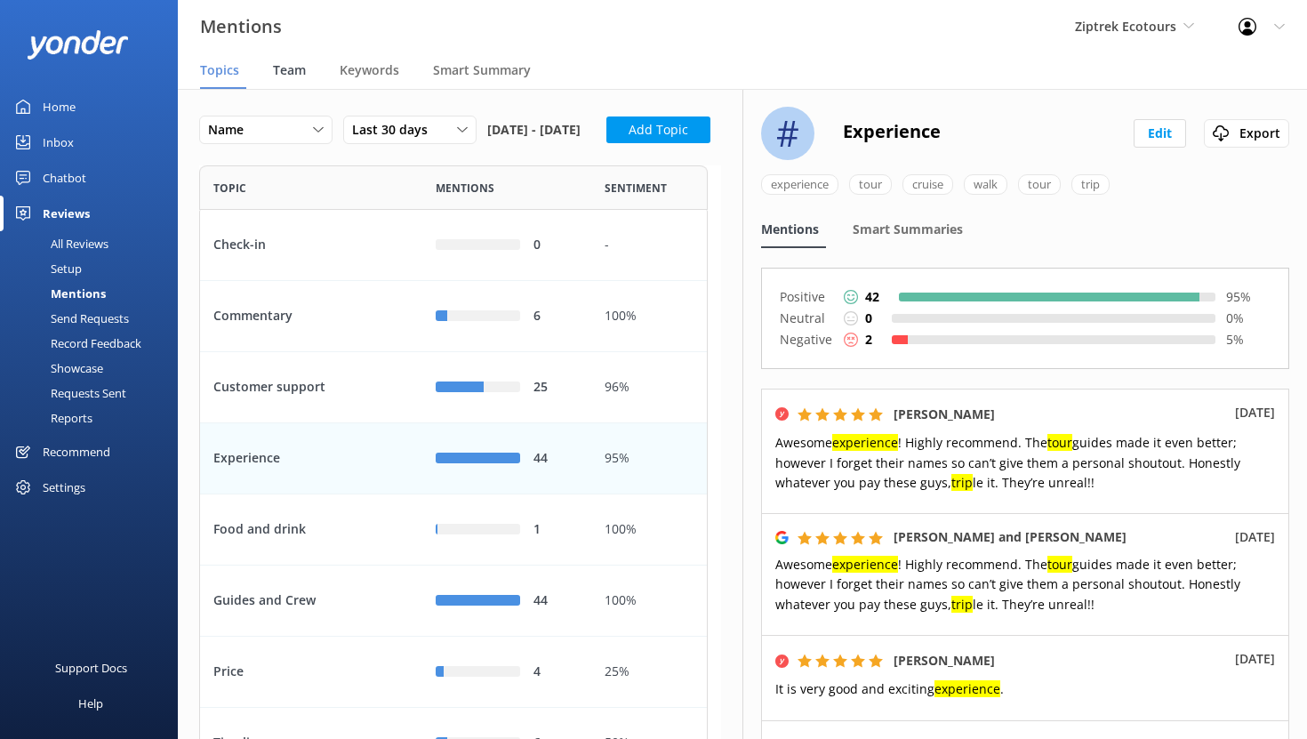
click at [292, 68] on span "Team" at bounding box center [289, 70] width 33 height 18
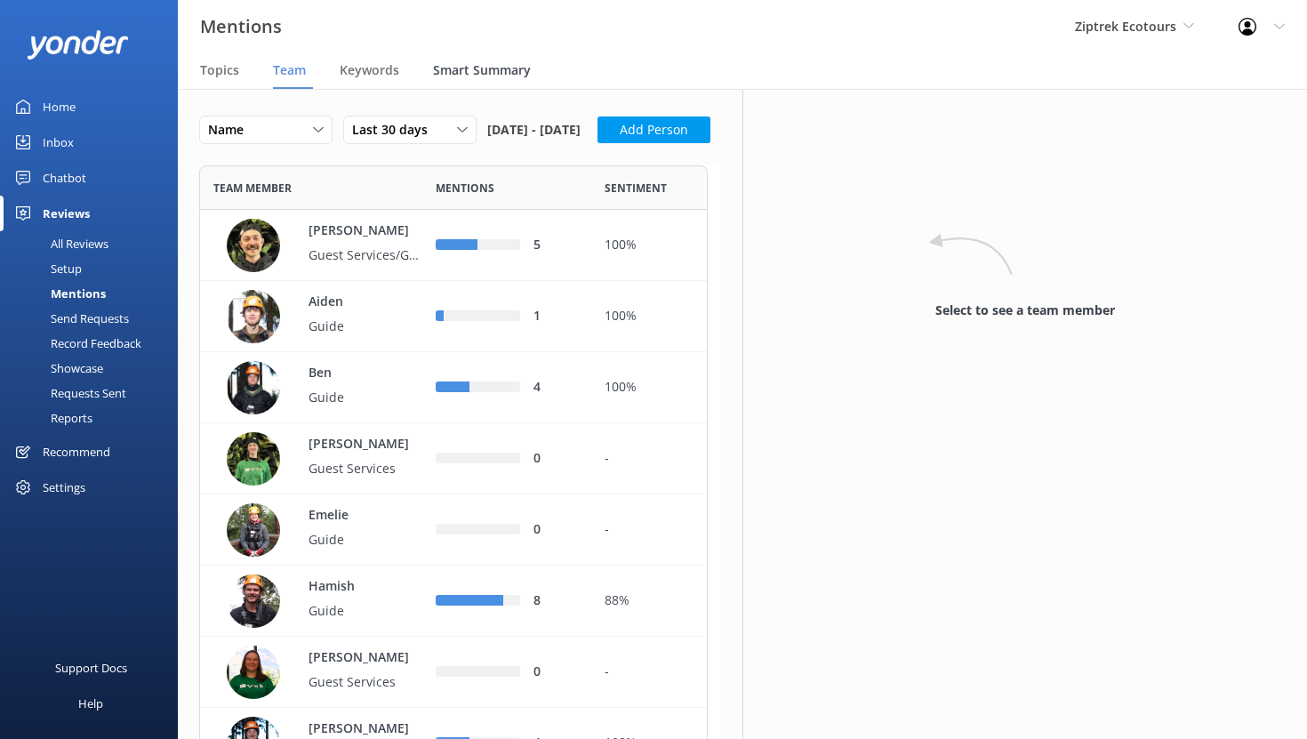
click at [472, 68] on span "Smart Summary" at bounding box center [482, 70] width 98 height 18
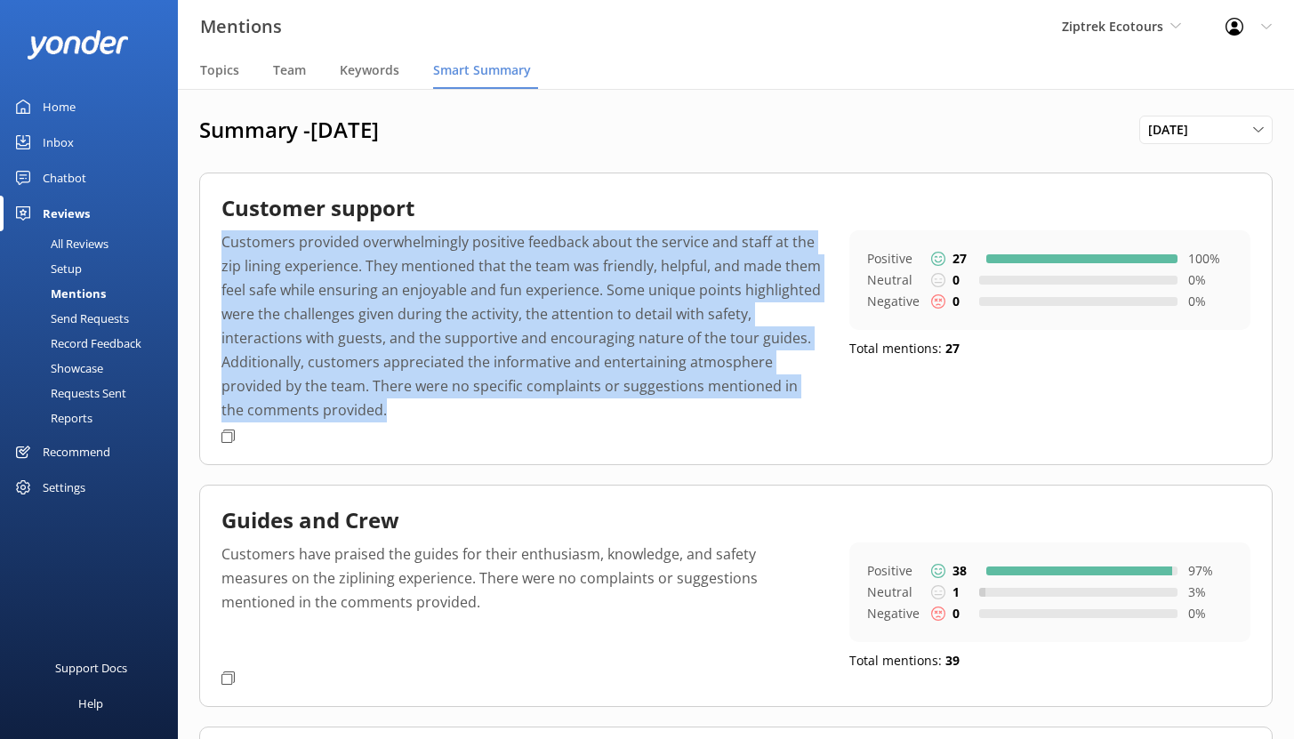
drag, startPoint x: 383, startPoint y: 409, endPoint x: 204, endPoint y: 246, distance: 242.4
click at [204, 246] on div "Customer support Customers provided overwhelmingly positive feedback about the …" at bounding box center [735, 319] width 1073 height 293
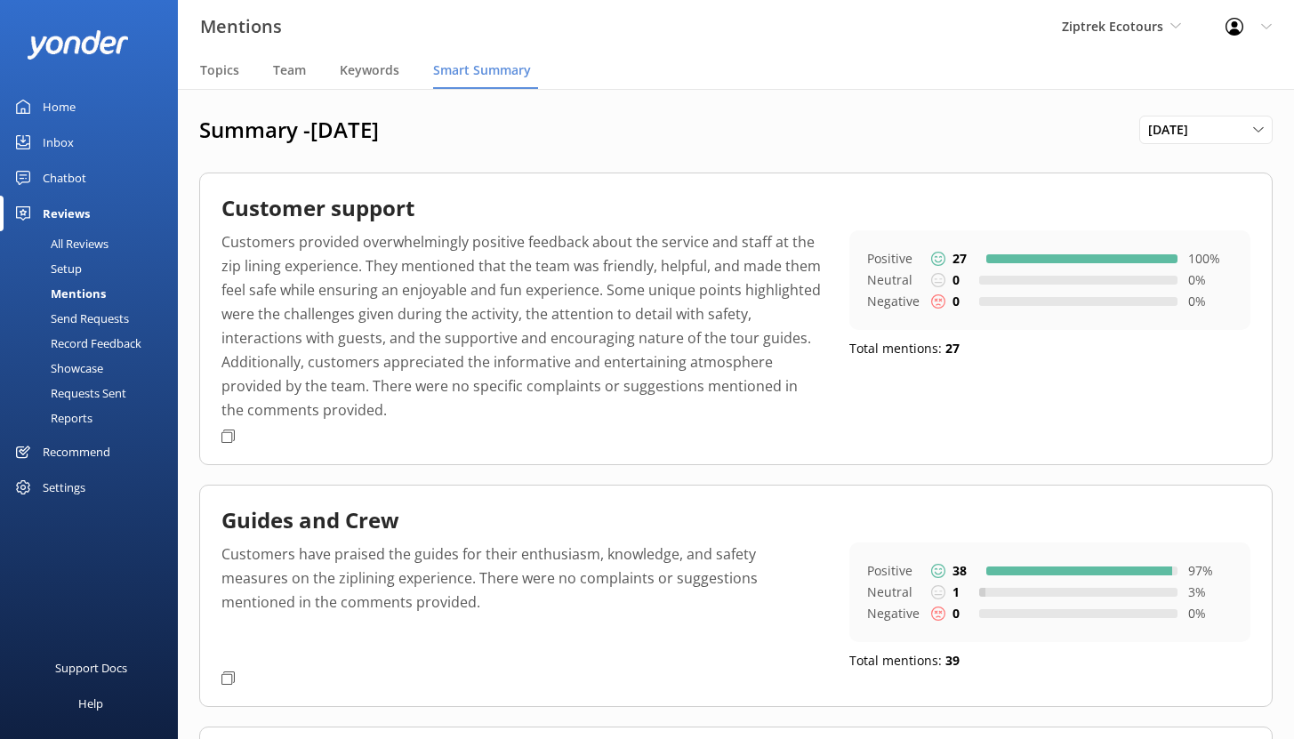
click at [469, 434] on div "Customer support Customers provided overwhelmingly positive feedback about the …" at bounding box center [735, 319] width 1073 height 293
click at [87, 106] on link "Home" at bounding box center [89, 107] width 178 height 36
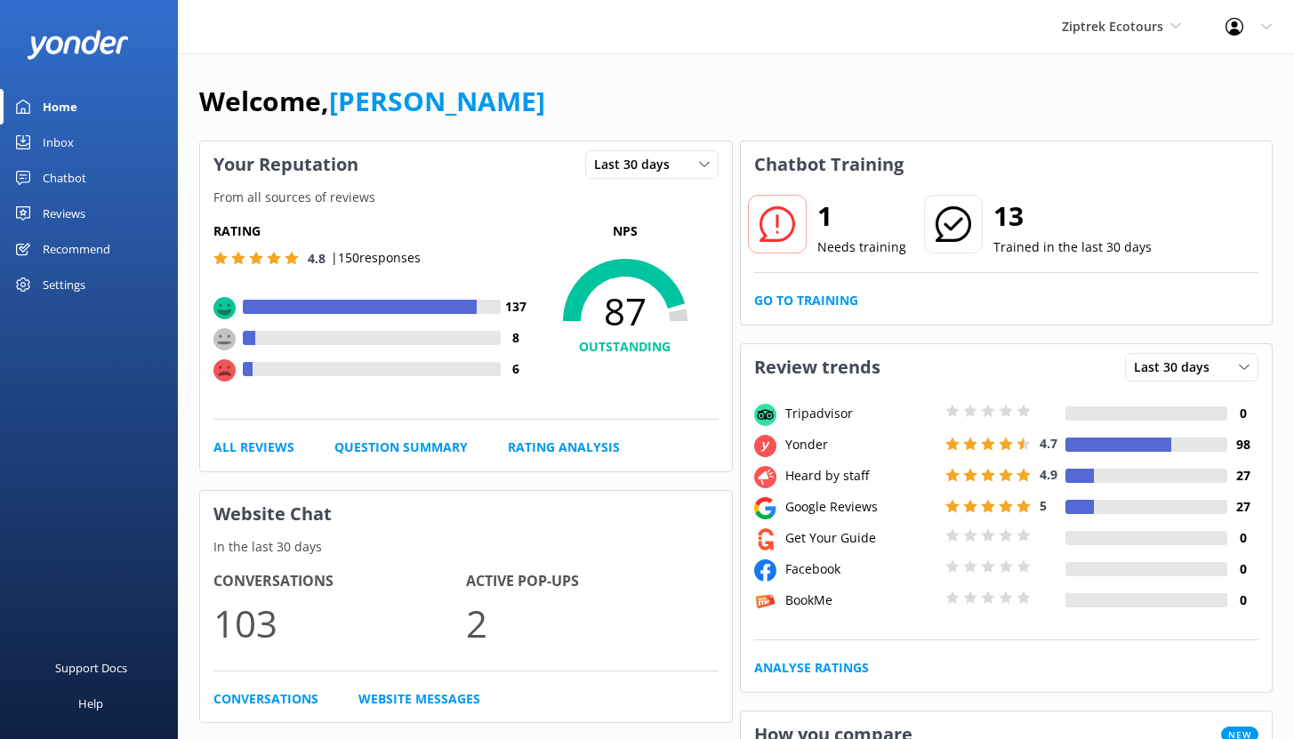
click at [65, 177] on div "Chatbot" at bounding box center [65, 178] width 44 height 36
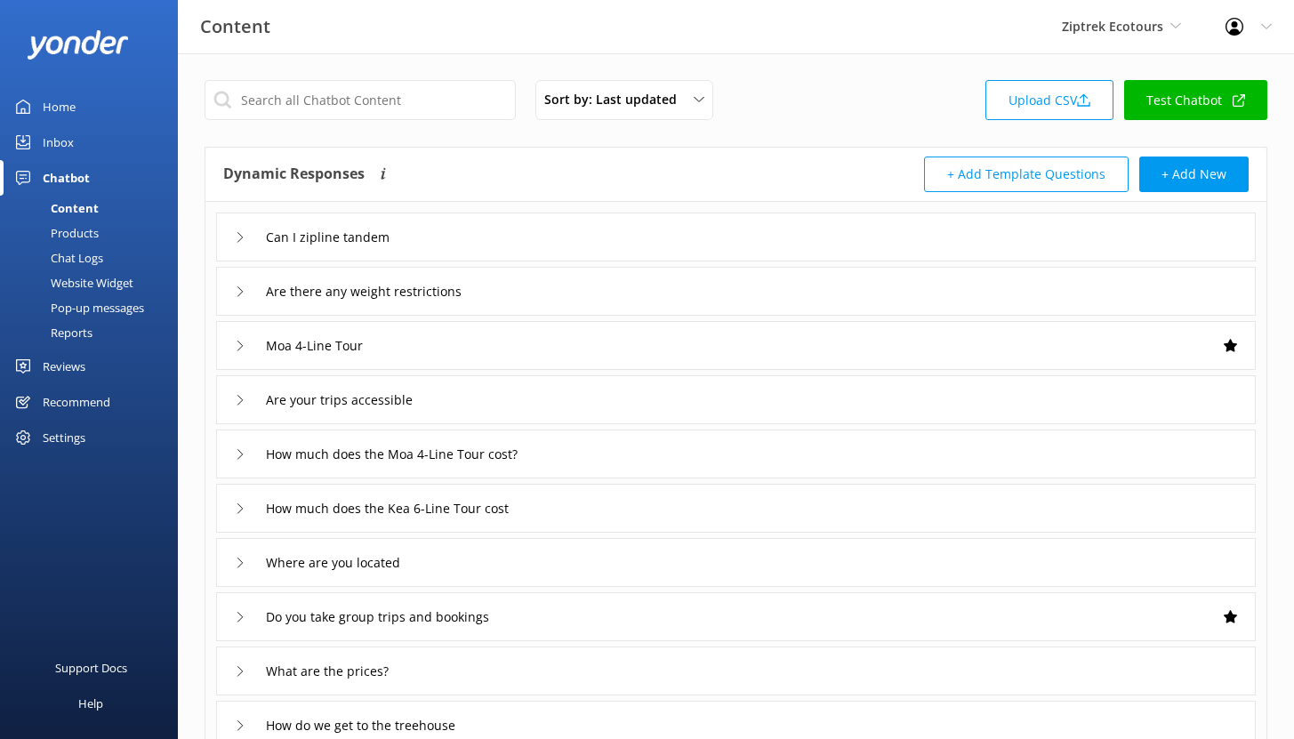
click at [75, 333] on div "Reports" at bounding box center [52, 332] width 82 height 25
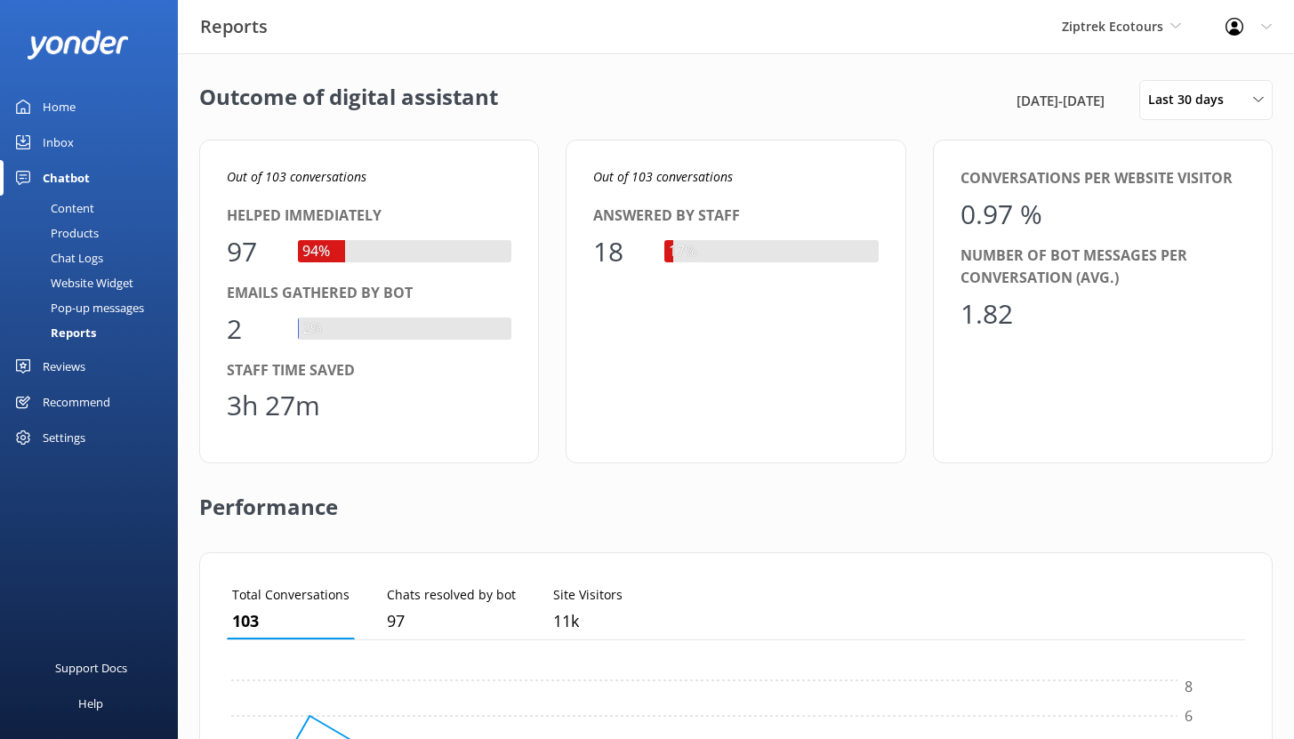
scroll to position [165, 1005]
drag, startPoint x: 600, startPoint y: 254, endPoint x: 649, endPoint y: 254, distance: 48.9
click at [649, 254] on div "18 17%" at bounding box center [735, 251] width 285 height 43
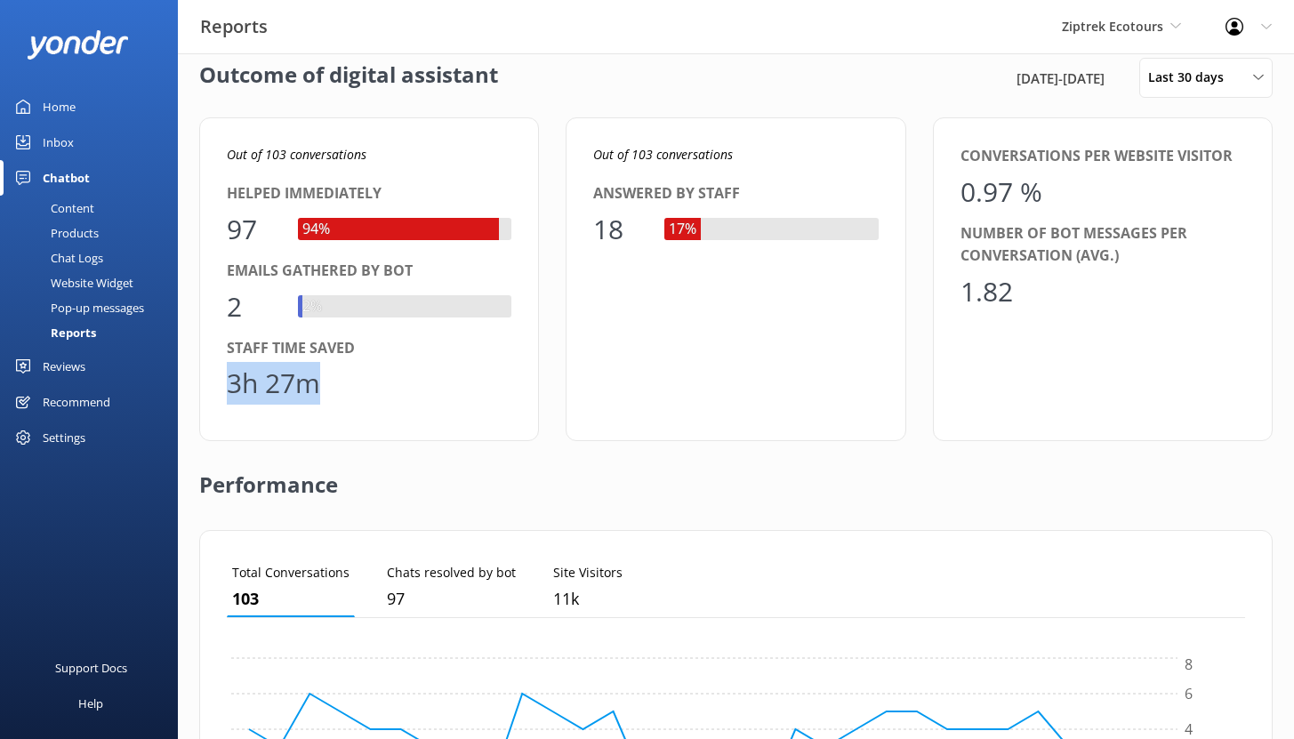
drag, startPoint x: 320, startPoint y: 384, endPoint x: 228, endPoint y: 382, distance: 92.5
click at [228, 382] on div "3h 27m" at bounding box center [369, 383] width 285 height 43
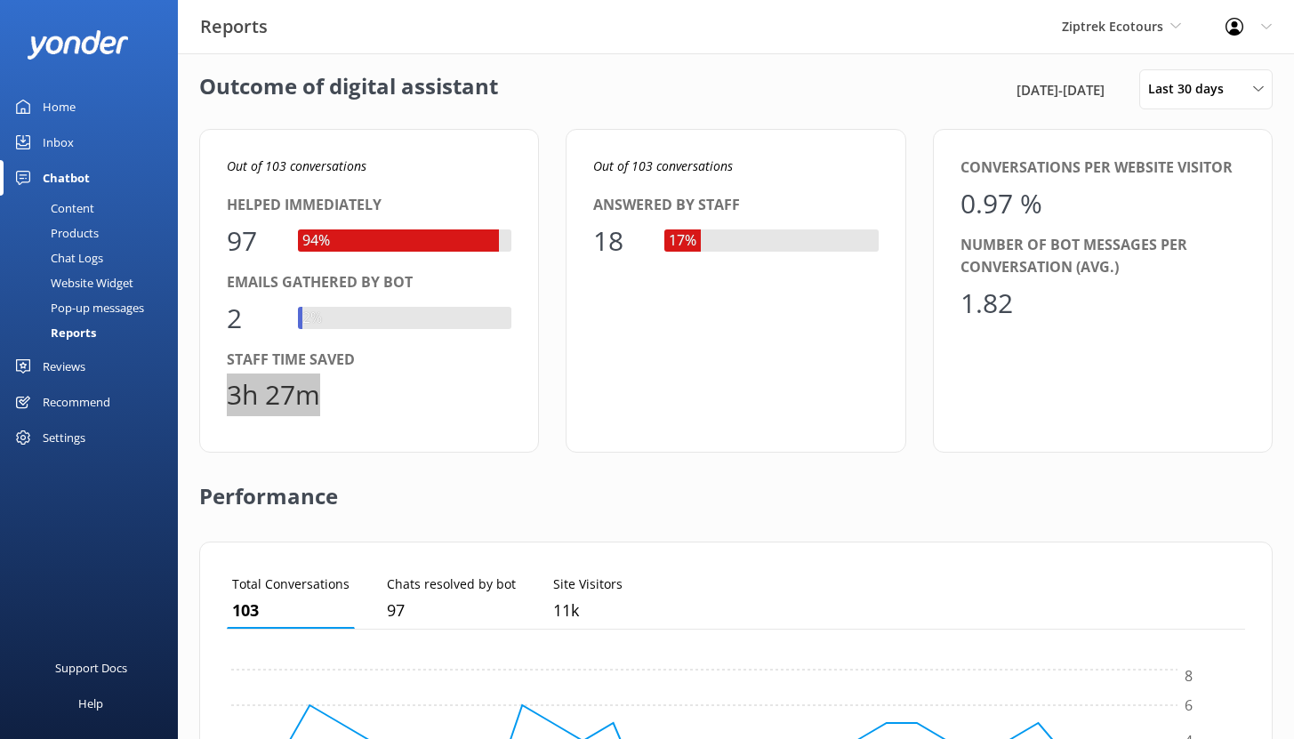
scroll to position [0, 0]
